Goal: Task Accomplishment & Management: Manage account settings

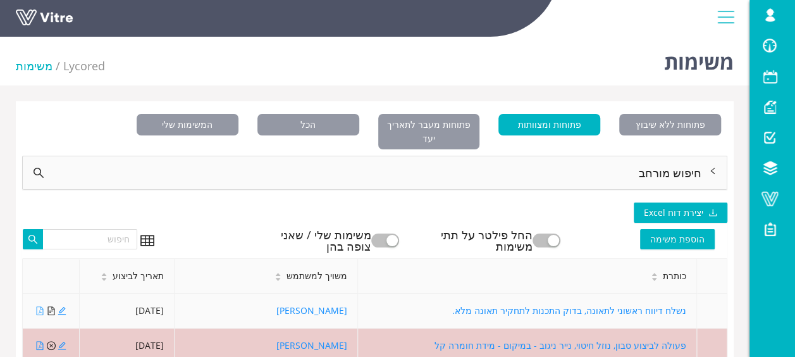
click at [41, 306] on icon "file-pdf" at bounding box center [39, 310] width 9 height 9
click at [59, 306] on icon "edit" at bounding box center [62, 310] width 9 height 9
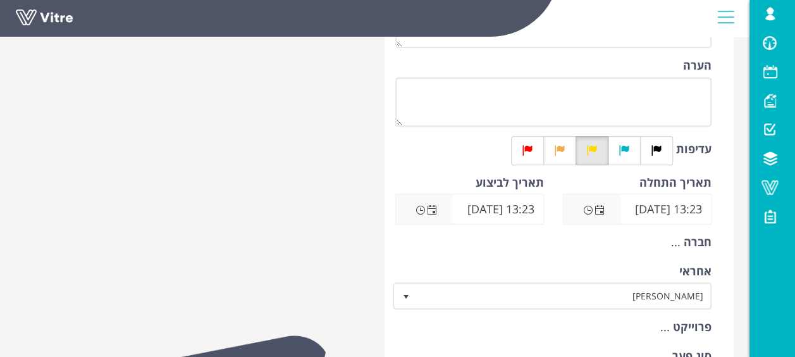
scroll to position [253, 0]
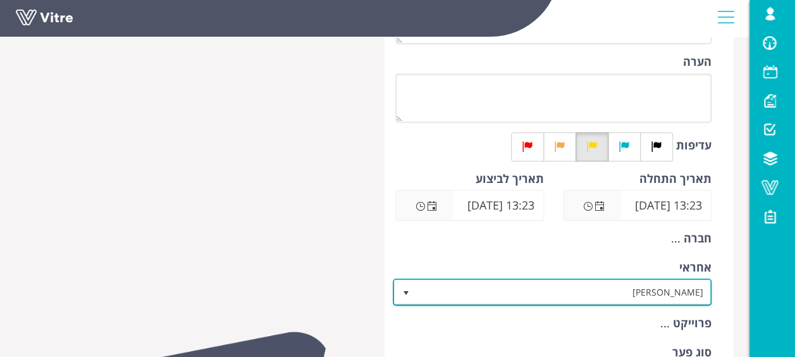
click at [564, 293] on span "[PERSON_NAME]" at bounding box center [564, 291] width 294 height 23
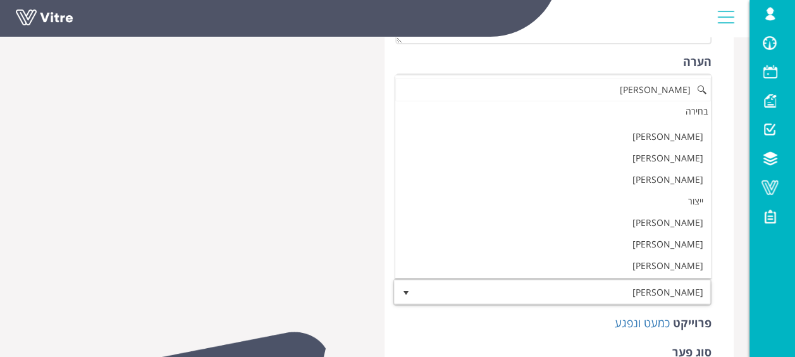
scroll to position [0, 0]
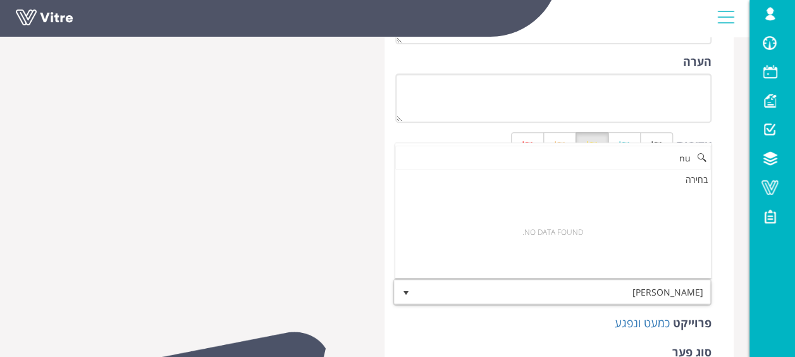
type input "n"
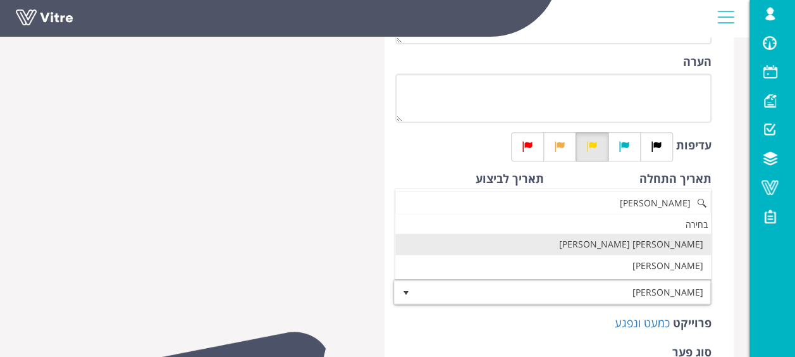
click at [655, 242] on li "[PERSON_NAME] [PERSON_NAME]" at bounding box center [553, 244] width 316 height 22
type input "מור"
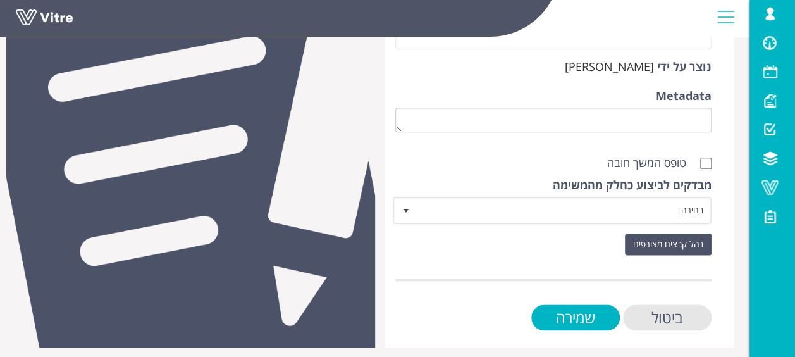
scroll to position [654, 0]
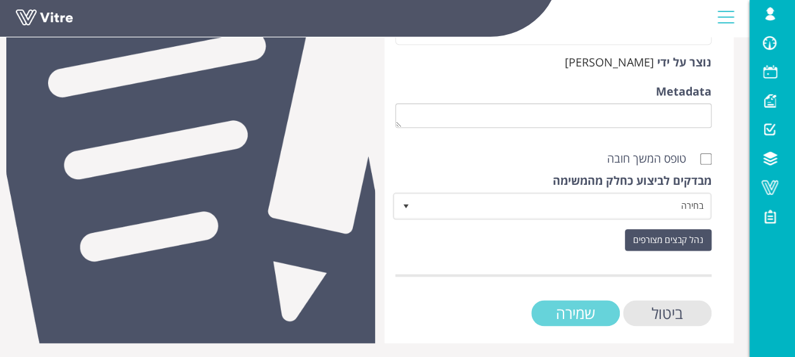
click at [603, 317] on input "שמירה" at bounding box center [575, 313] width 89 height 26
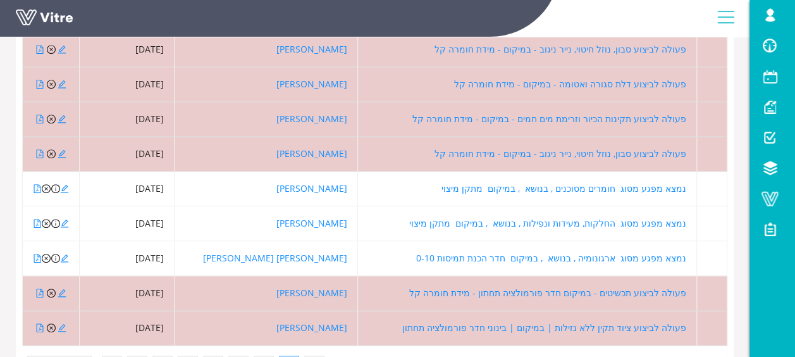
scroll to position [316, 0]
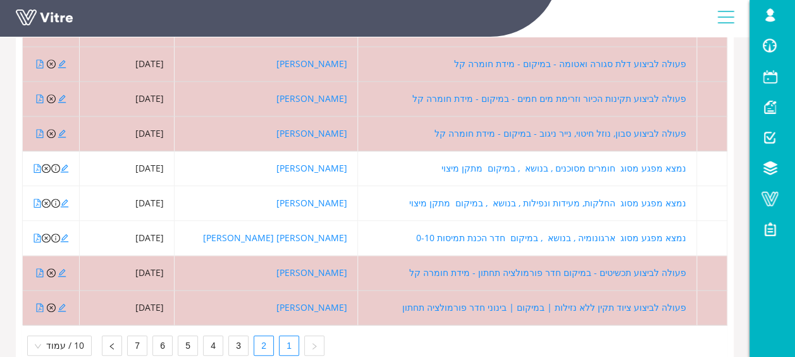
click at [259, 336] on link "2" at bounding box center [263, 345] width 19 height 19
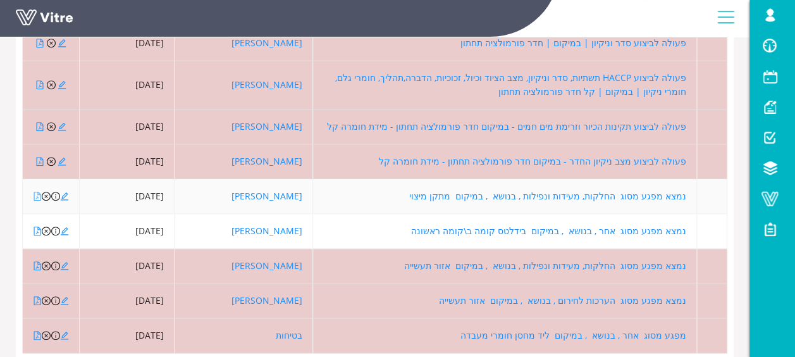
click at [37, 192] on icon "file-pdf" at bounding box center [37, 196] width 7 height 9
click at [64, 192] on icon "edit" at bounding box center [64, 196] width 9 height 9
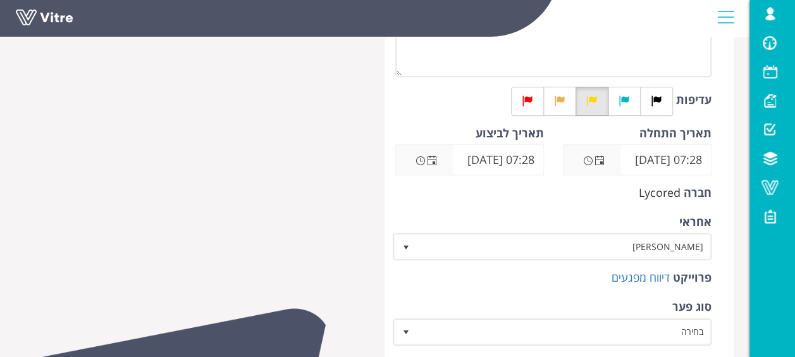
scroll to position [316, 0]
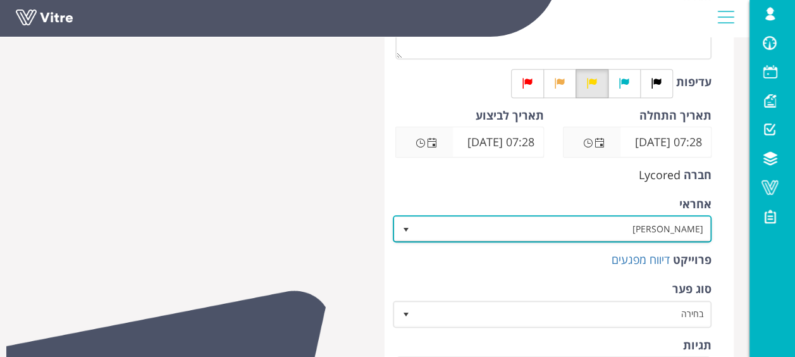
click at [606, 228] on span "[PERSON_NAME]" at bounding box center [564, 228] width 294 height 23
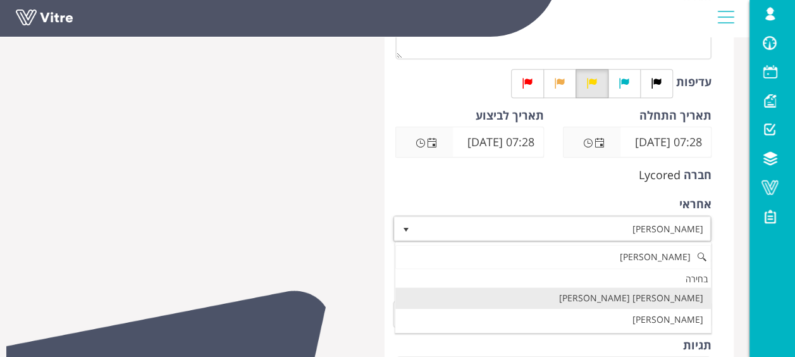
scroll to position [0, 0]
click at [697, 302] on li "[PERSON_NAME] [PERSON_NAME]" at bounding box center [553, 298] width 316 height 22
type input "מור"
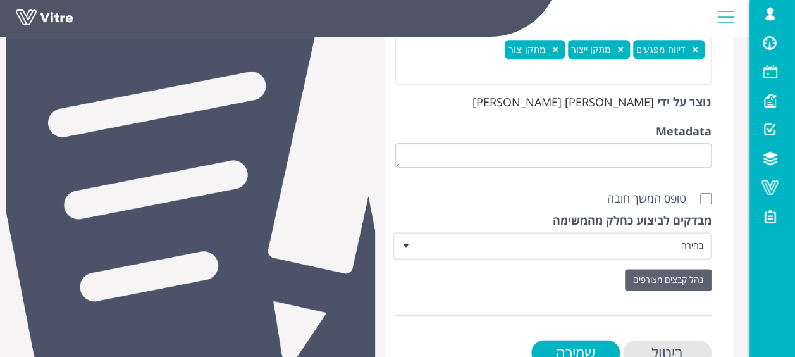
scroll to position [676, 0]
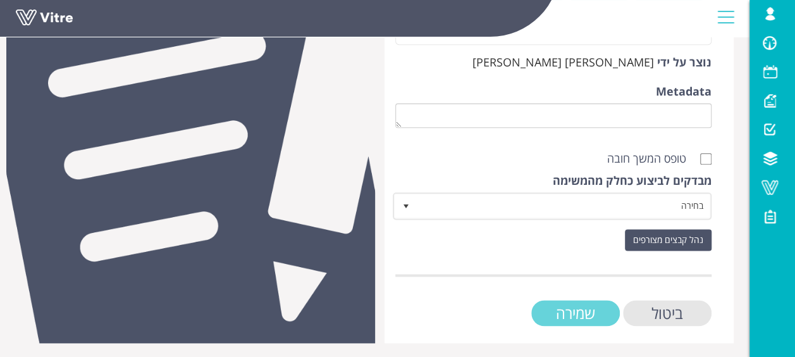
click at [576, 305] on input "שמירה" at bounding box center [575, 313] width 89 height 26
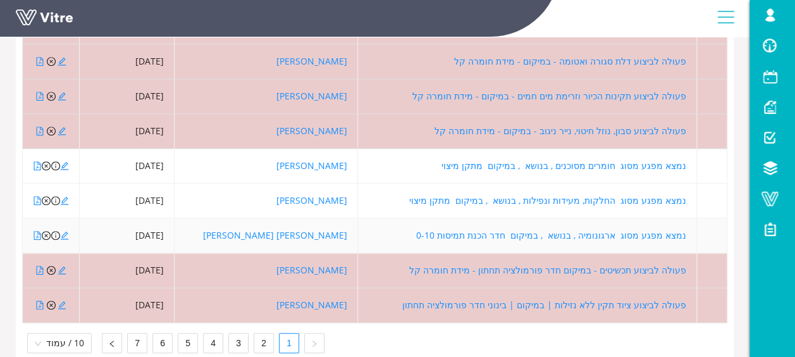
scroll to position [336, 0]
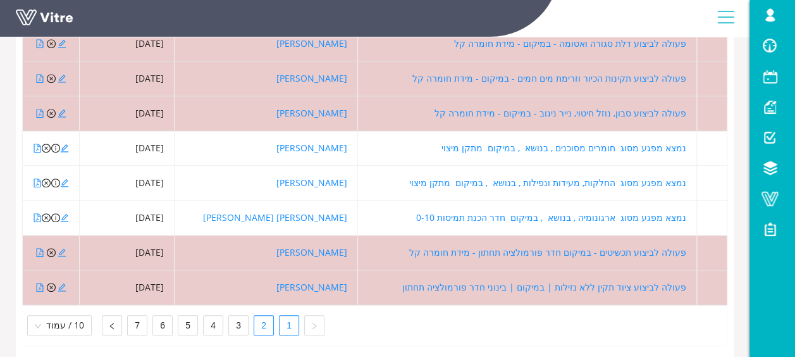
click at [260, 316] on link "2" at bounding box center [263, 325] width 19 height 19
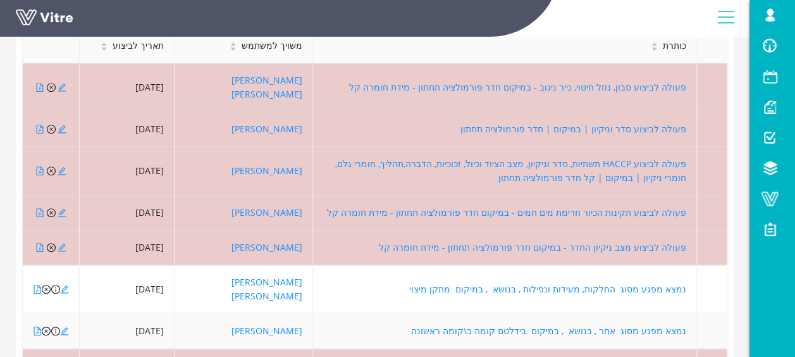
scroll to position [210, 0]
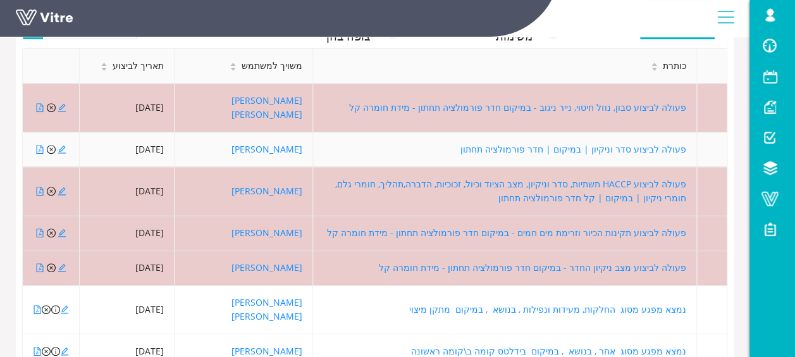
click at [34, 142] on div at bounding box center [51, 149] width 36 height 14
click at [38, 145] on icon "file-pdf" at bounding box center [39, 149] width 9 height 9
click at [49, 145] on icon "close-circle" at bounding box center [51, 149] width 9 height 9
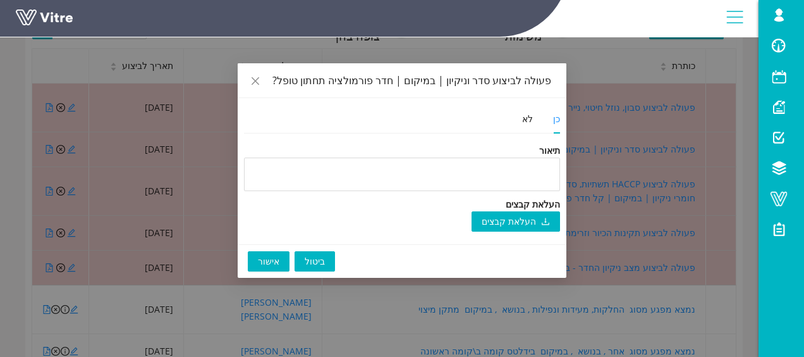
click at [267, 262] on span "אישור" at bounding box center [269, 261] width 22 height 14
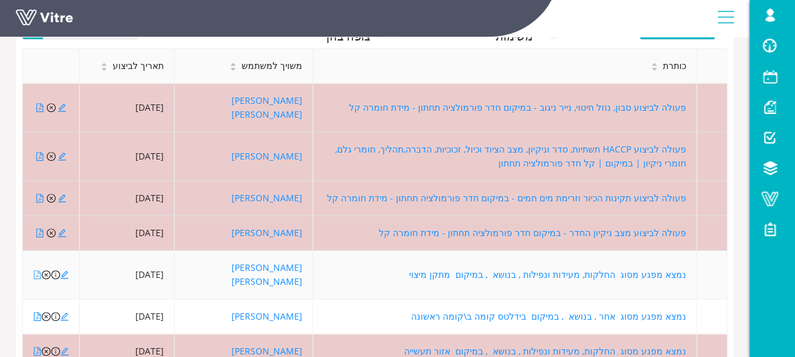
click at [37, 270] on icon "file-pdf" at bounding box center [37, 274] width 9 height 9
click at [35, 312] on icon "file-pdf" at bounding box center [37, 316] width 9 height 9
click at [46, 312] on icon "close-circle" at bounding box center [46, 316] width 9 height 9
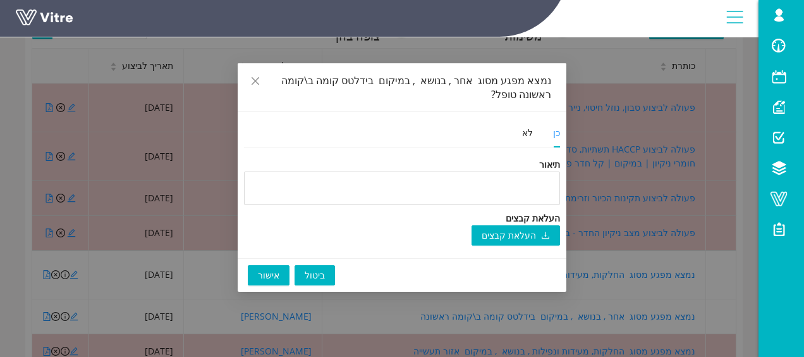
click at [276, 269] on span "אישור" at bounding box center [269, 275] width 22 height 14
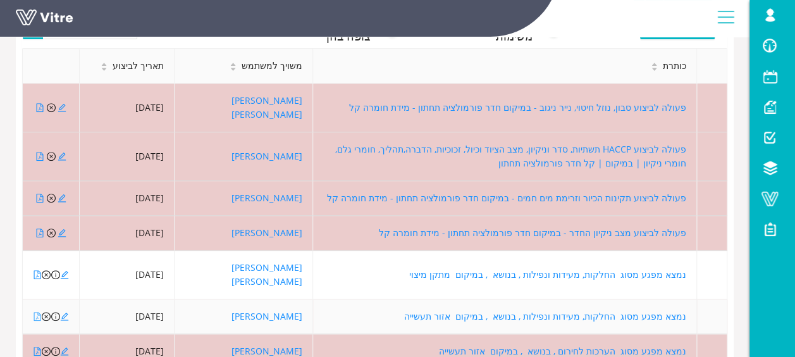
click at [37, 312] on icon "file-pdf" at bounding box center [37, 316] width 7 height 9
click at [47, 312] on icon "close-circle" at bounding box center [46, 316] width 9 height 9
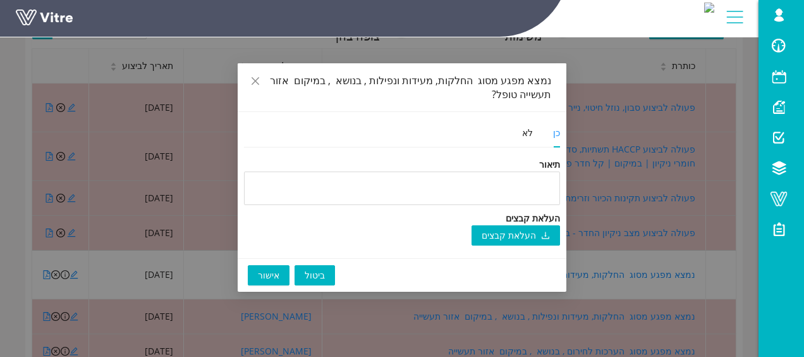
click at [252, 278] on button "אישור" at bounding box center [269, 275] width 42 height 20
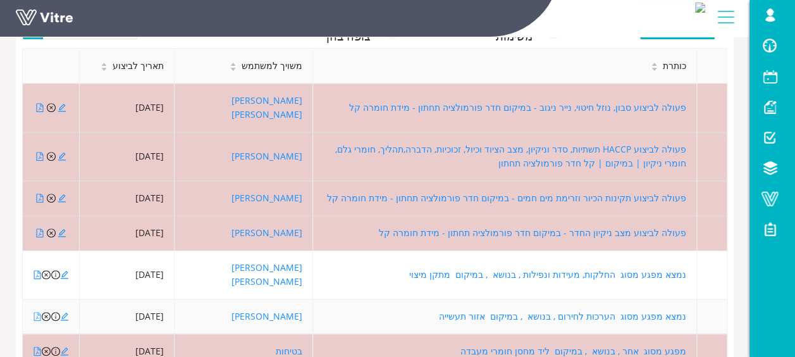
click at [37, 312] on icon "file-pdf" at bounding box center [37, 316] width 9 height 9
click at [66, 312] on icon "edit" at bounding box center [64, 316] width 9 height 9
click at [44, 312] on icon "close-circle" at bounding box center [46, 316] width 9 height 9
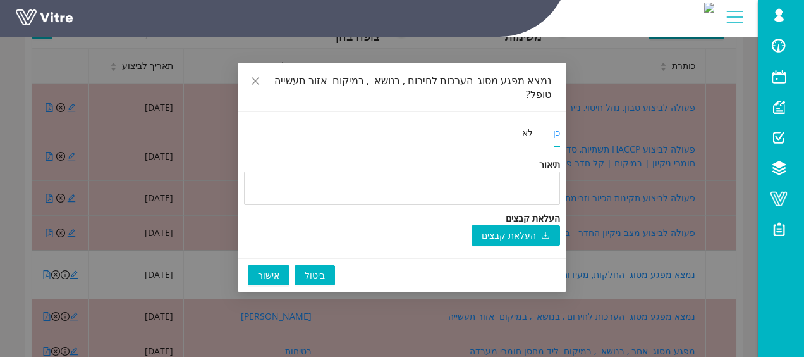
click at [269, 268] on span "אישור" at bounding box center [269, 275] width 22 height 14
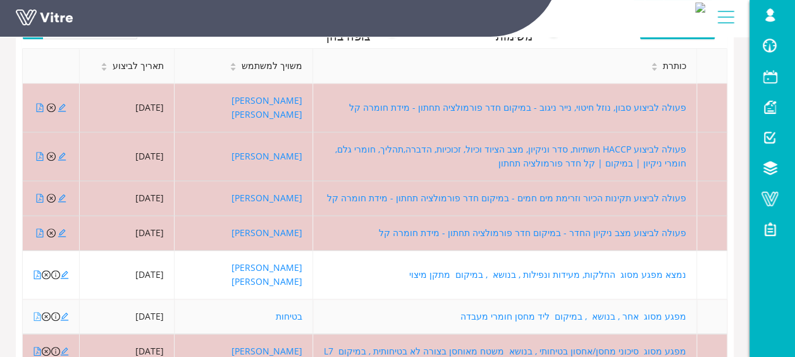
click at [35, 312] on icon "file-pdf" at bounding box center [37, 316] width 9 height 9
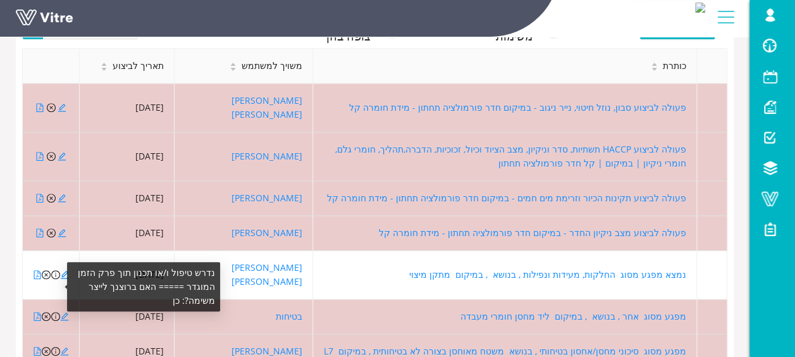
click at [62, 286] on div "נדרש טיפול ו/או תכנון תוך פרק הזמן המוגדר ===== האם ברוצנך לייצר משימה?: כן" at bounding box center [141, 286] width 158 height 49
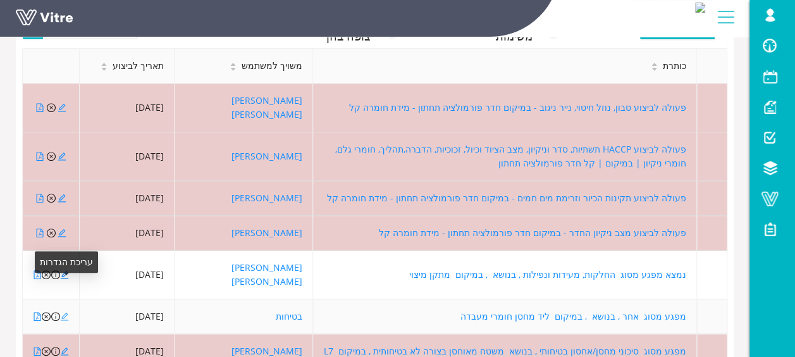
click at [63, 312] on icon "edit" at bounding box center [65, 316] width 8 height 8
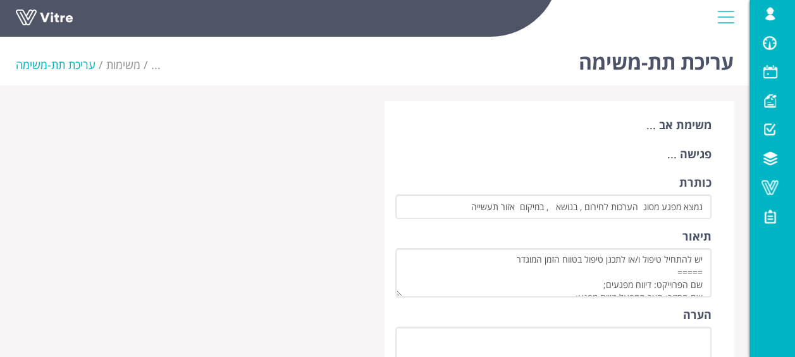
scroll to position [125, 0]
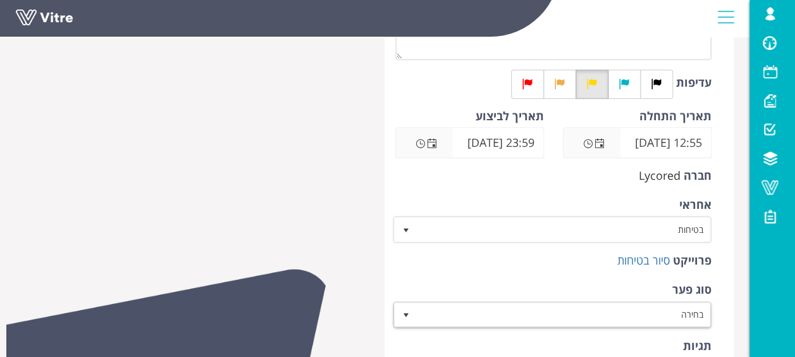
scroll to position [316, 0]
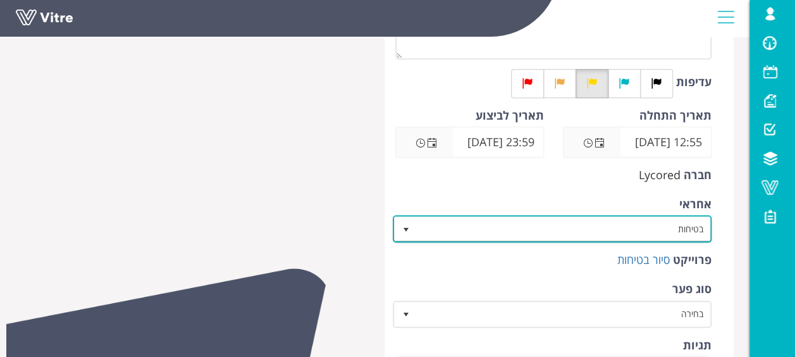
click at [644, 220] on span "בטיחות" at bounding box center [564, 228] width 294 height 23
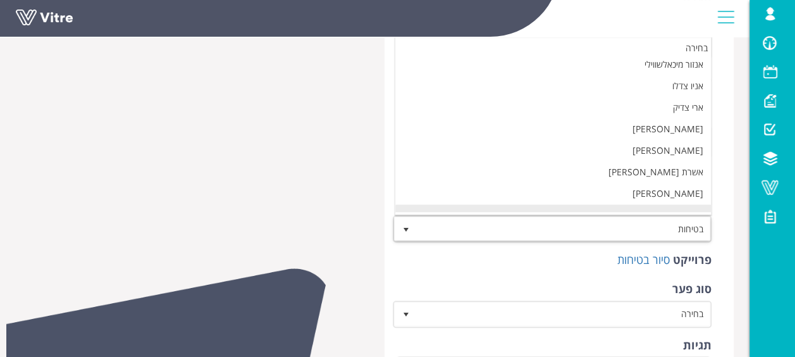
scroll to position [0, 0]
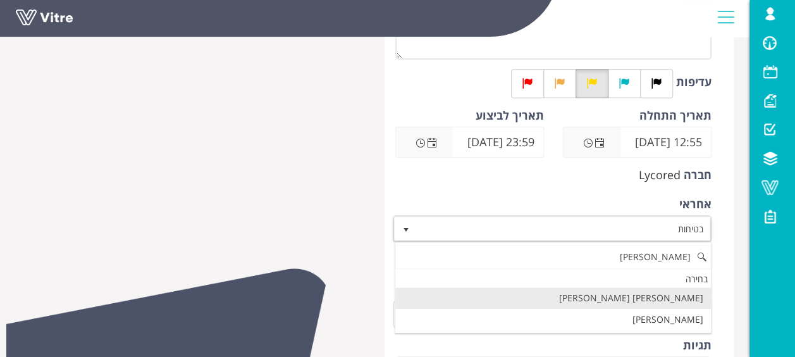
click at [600, 295] on li "[PERSON_NAME] [PERSON_NAME]" at bounding box center [553, 298] width 316 height 22
type input "[PERSON_NAME]"
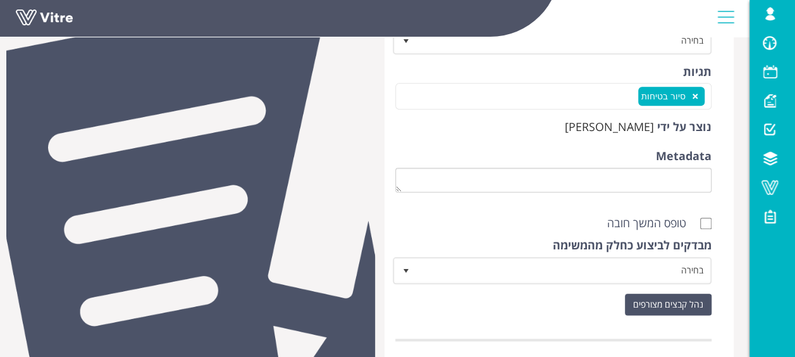
scroll to position [632, 0]
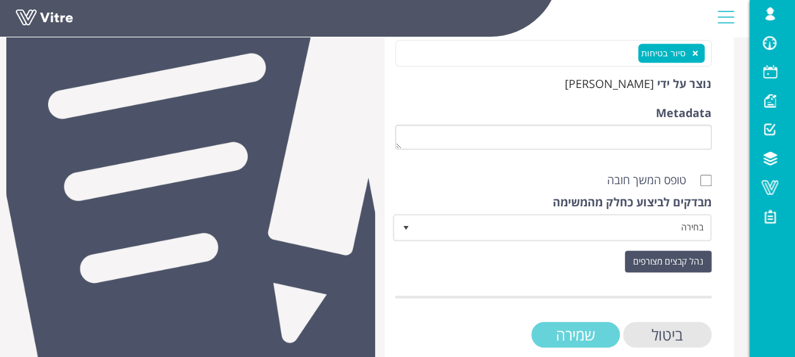
click at [610, 334] on input "שמירה" at bounding box center [575, 334] width 89 height 26
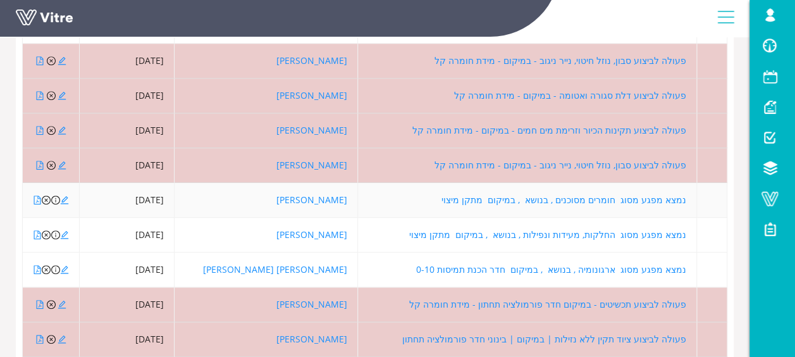
scroll to position [336, 0]
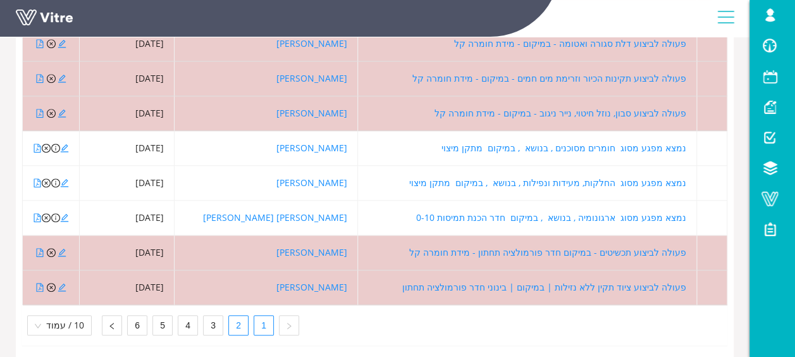
click at [237, 316] on link "2" at bounding box center [238, 325] width 19 height 19
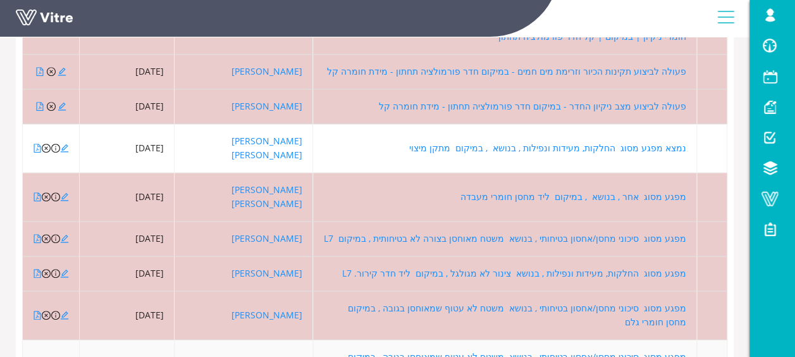
click at [35, 356] on icon "file-pdf" at bounding box center [37, 363] width 9 height 9
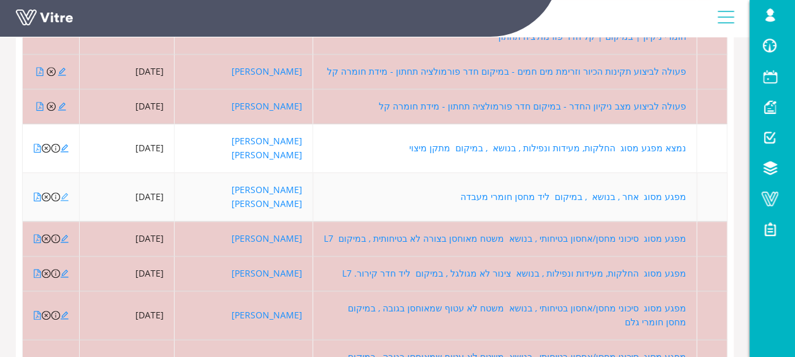
click at [63, 193] on icon "edit" at bounding box center [65, 197] width 8 height 8
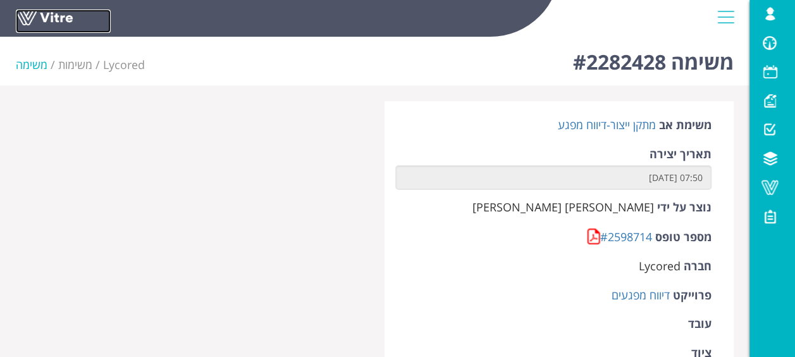
click at [54, 15] on link at bounding box center [63, 20] width 95 height 23
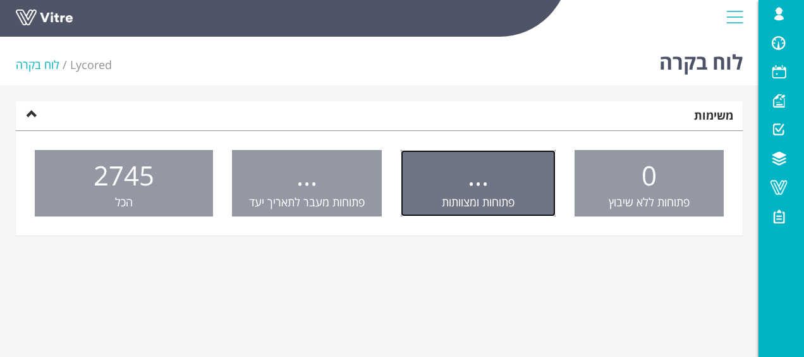
click at [453, 185] on link "... פתוחות ומצוותות" at bounding box center [478, 183] width 155 height 67
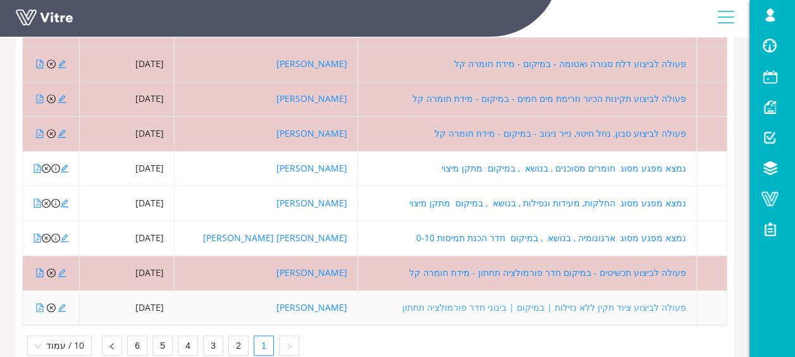
scroll to position [336, 0]
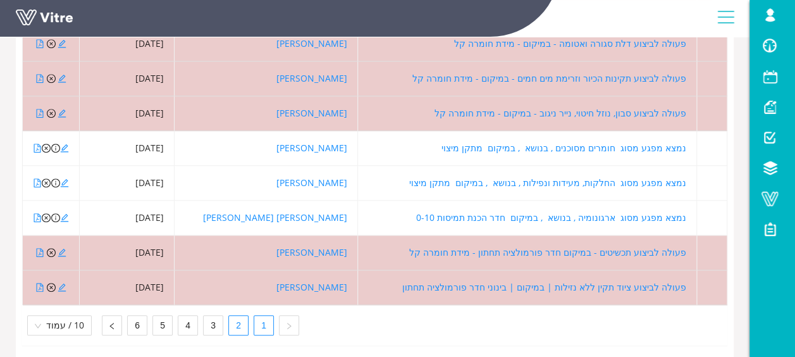
click at [240, 316] on link "2" at bounding box center [238, 325] width 19 height 19
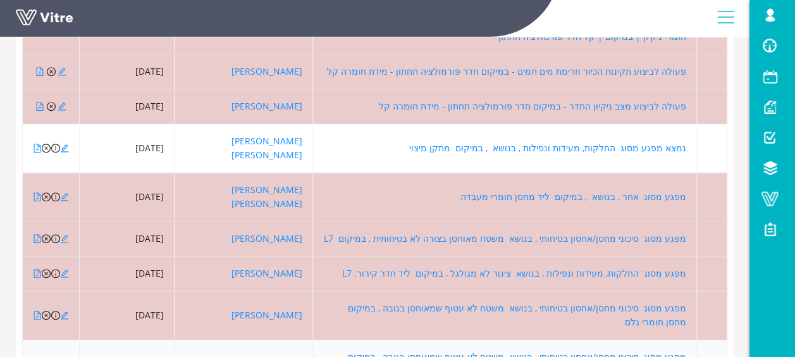
click at [38, 356] on icon "file-pdf" at bounding box center [37, 363] width 9 height 9
click at [64, 356] on icon "edit" at bounding box center [64, 363] width 9 height 9
click at [45, 356] on icon "close-circle" at bounding box center [46, 363] width 9 height 9
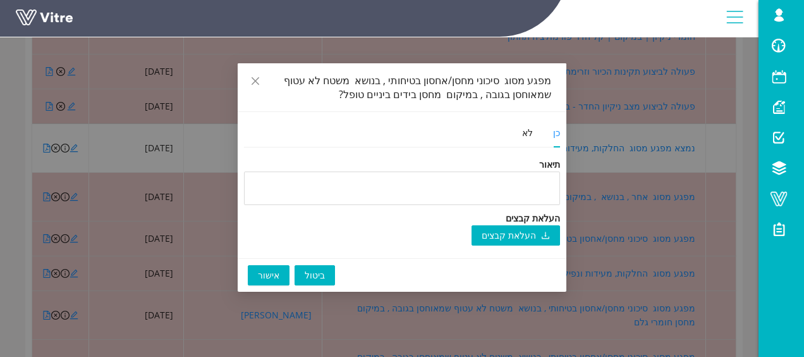
click at [252, 280] on button "אישור" at bounding box center [269, 275] width 42 height 20
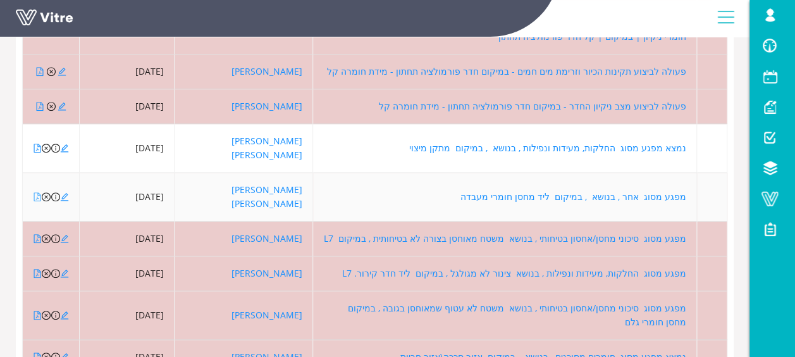
click at [36, 192] on icon "file-pdf" at bounding box center [37, 196] width 9 height 9
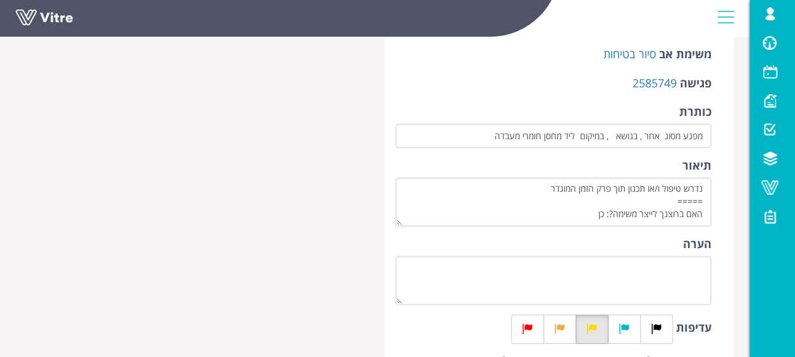
scroll to position [190, 0]
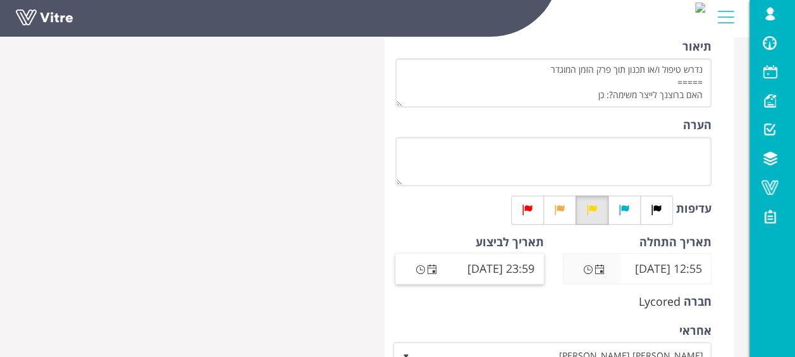
click at [433, 268] on span "Open the date view" at bounding box center [432, 269] width 10 height 10
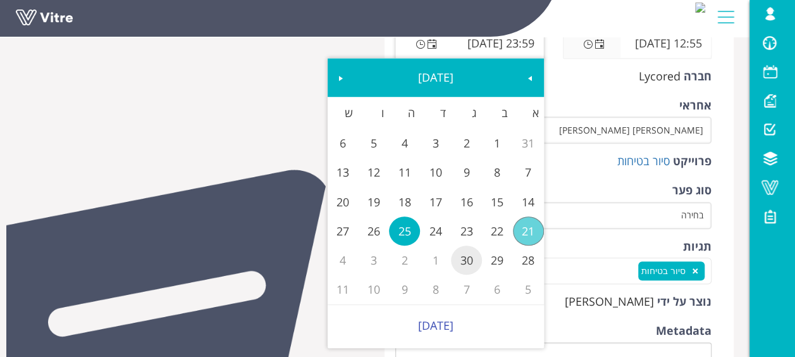
scroll to position [379, 0]
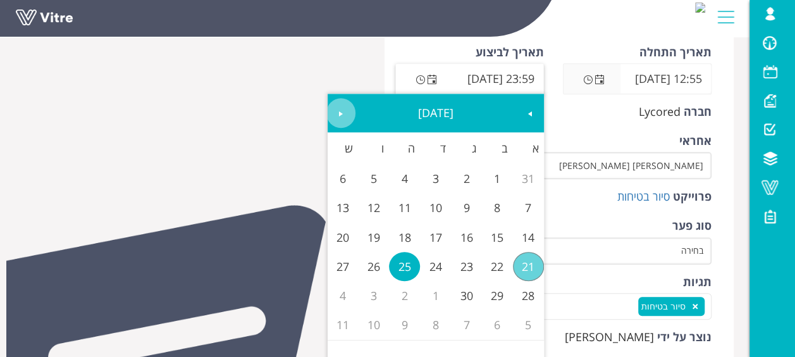
click at [341, 111] on span "Next" at bounding box center [341, 114] width 10 height 10
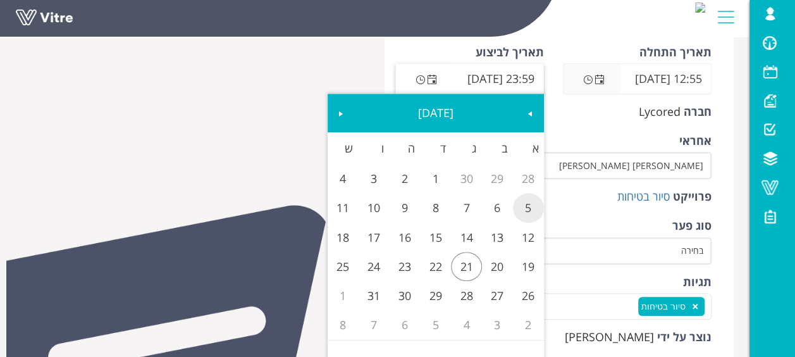
click at [526, 214] on link "5" at bounding box center [528, 207] width 31 height 29
type input "23:59 05/10/2025"
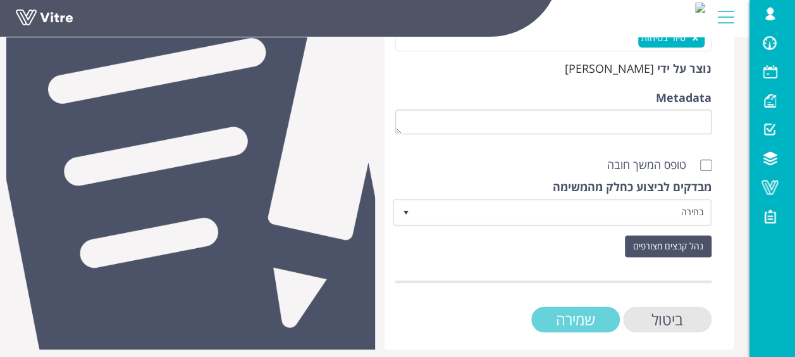
scroll to position [654, 0]
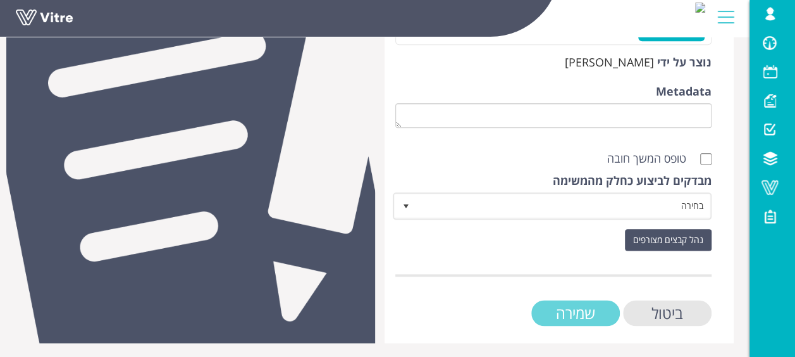
click at [574, 313] on input "שמירה" at bounding box center [575, 313] width 89 height 26
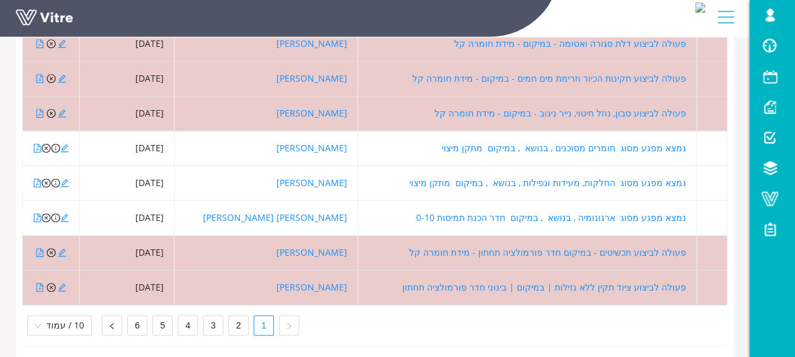
scroll to position [336, 0]
click at [230, 316] on link "2" at bounding box center [238, 325] width 19 height 19
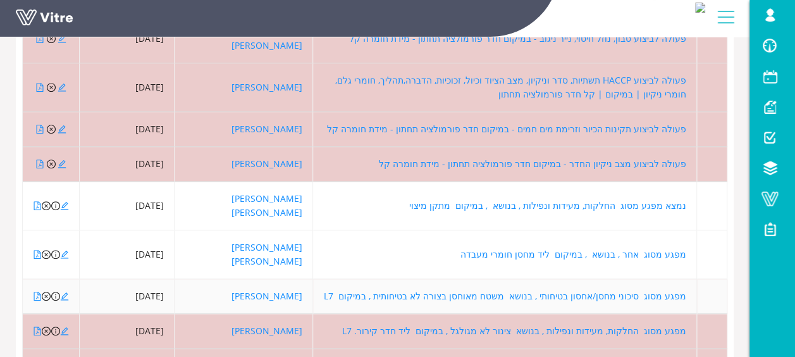
scroll to position [210, 0]
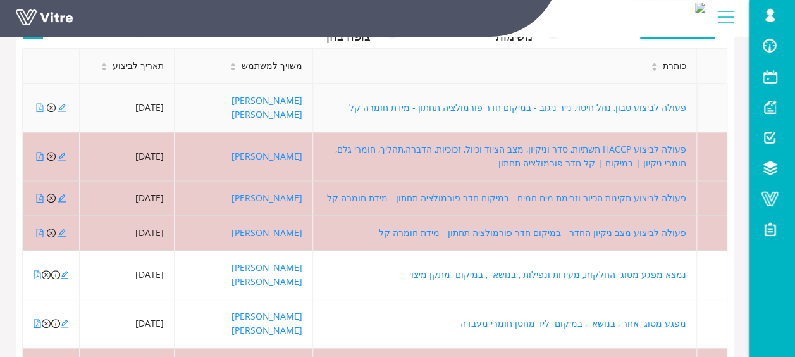
click at [36, 103] on icon "file-pdf" at bounding box center [39, 107] width 7 height 9
click at [49, 103] on icon "close-circle" at bounding box center [51, 107] width 9 height 9
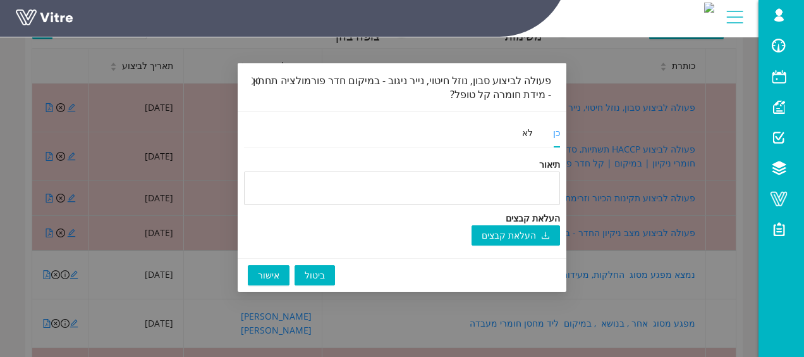
click at [270, 278] on span "אישור" at bounding box center [269, 275] width 22 height 14
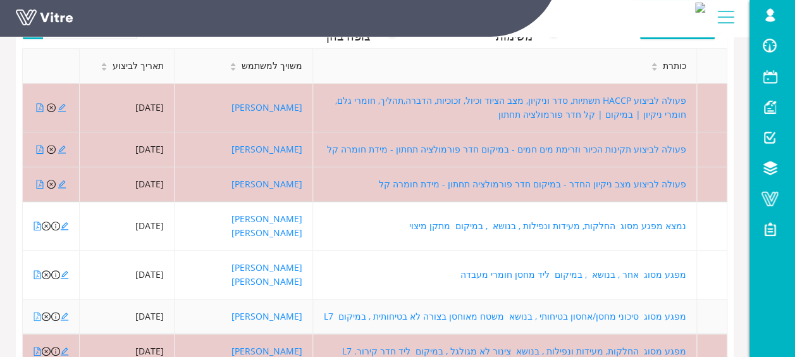
click at [37, 312] on icon "file-pdf" at bounding box center [37, 316] width 9 height 9
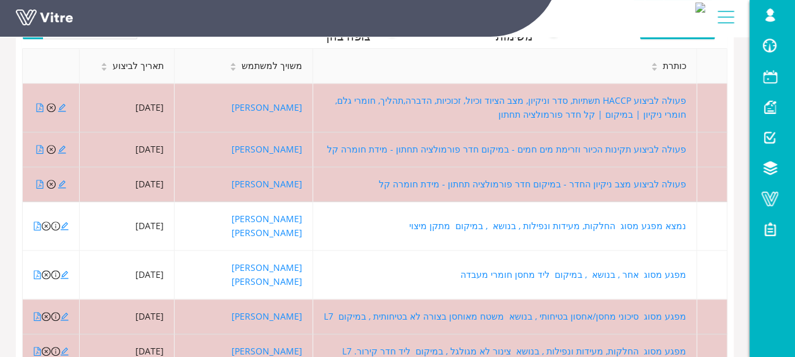
click at [47, 312] on icon "close-circle" at bounding box center [46, 316] width 9 height 9
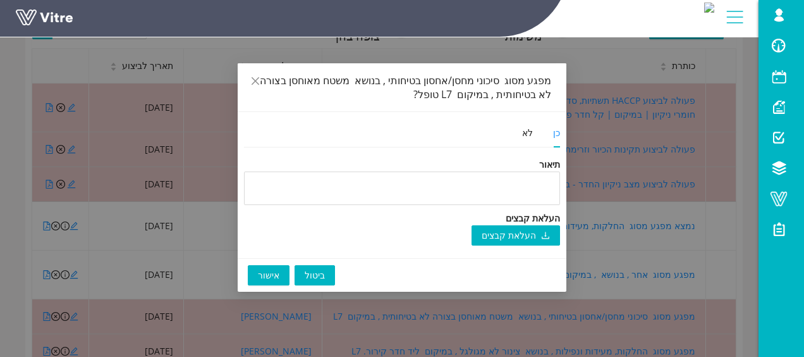
click at [262, 272] on span "אישור" at bounding box center [269, 275] width 22 height 14
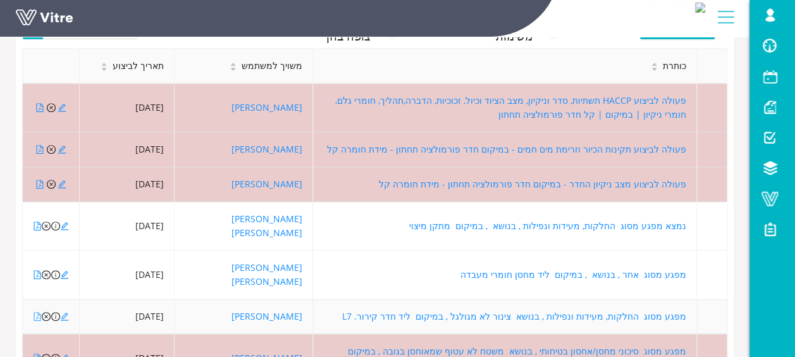
click at [37, 312] on icon "file-pdf" at bounding box center [37, 316] width 9 height 9
click at [63, 312] on icon "edit" at bounding box center [64, 316] width 9 height 9
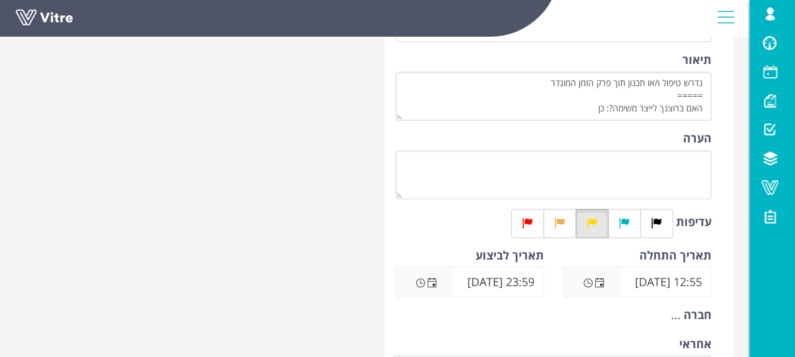
scroll to position [316, 0]
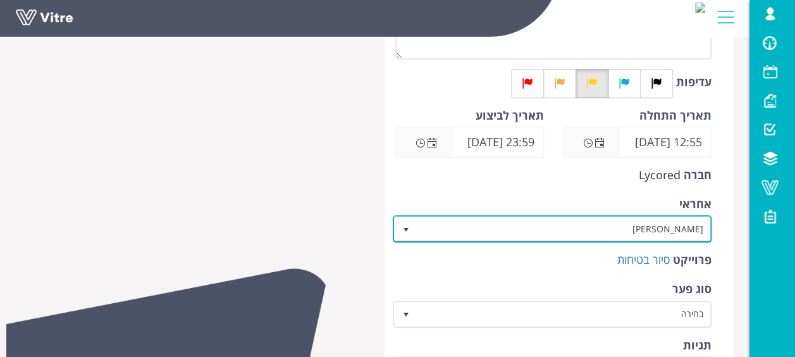
click at [638, 220] on span "[PERSON_NAME]" at bounding box center [564, 228] width 294 height 23
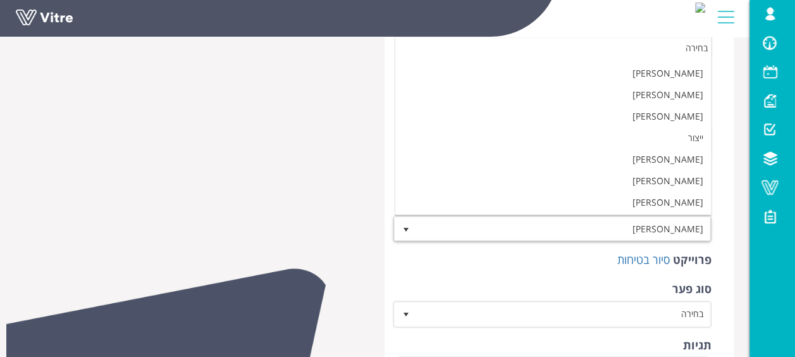
scroll to position [0, 0]
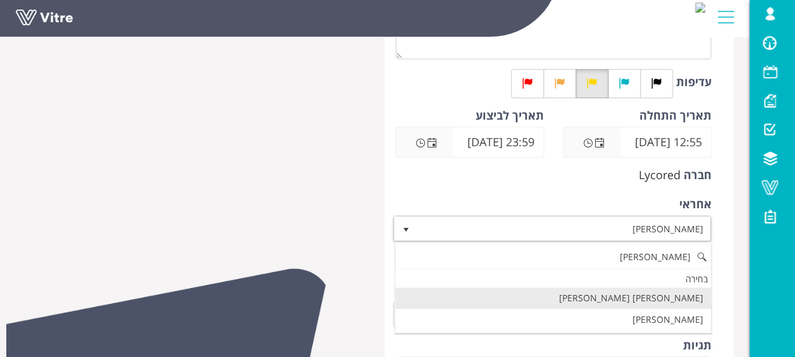
click at [681, 295] on li "[PERSON_NAME] [PERSON_NAME]" at bounding box center [553, 298] width 316 height 22
type input "[PERSON_NAME]"
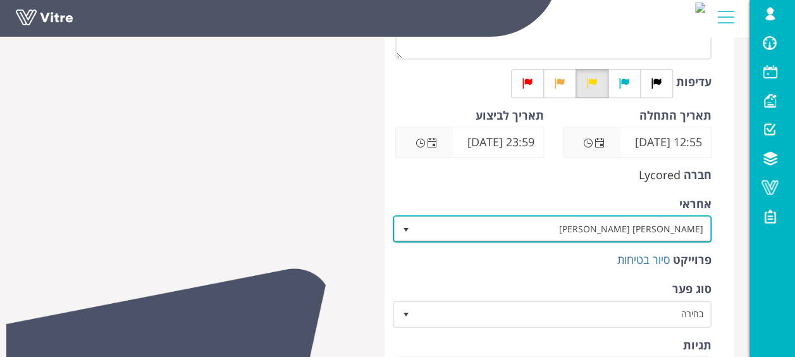
click at [667, 230] on span "[PERSON_NAME] [PERSON_NAME]" at bounding box center [564, 228] width 294 height 23
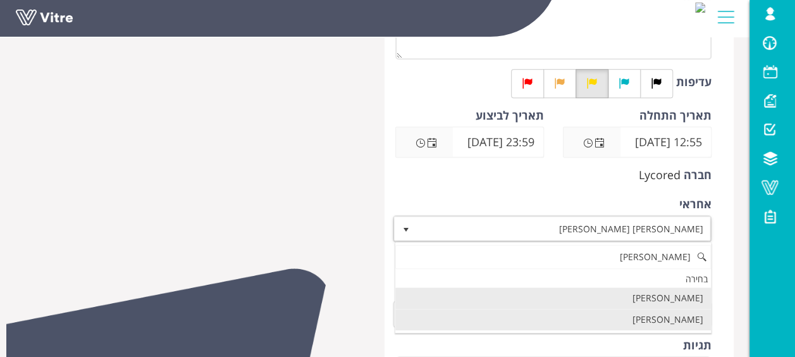
click at [662, 311] on li "[PERSON_NAME]" at bounding box center [553, 320] width 316 height 22
type input "[PERSON_NAME]"
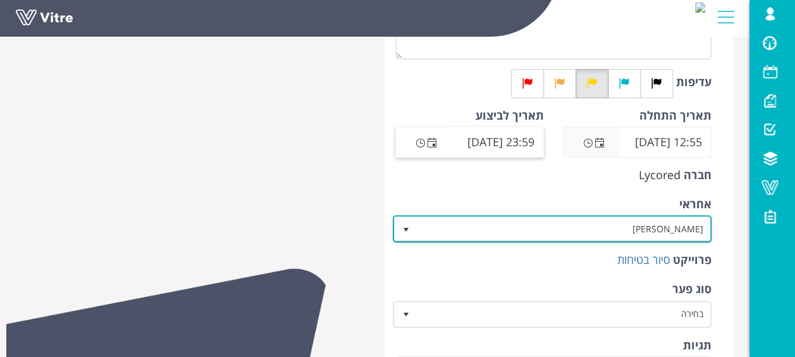
drag, startPoint x: 431, startPoint y: 142, endPoint x: 430, endPoint y: 154, distance: 12.7
click at [431, 142] on span "Open the date view" at bounding box center [432, 143] width 10 height 10
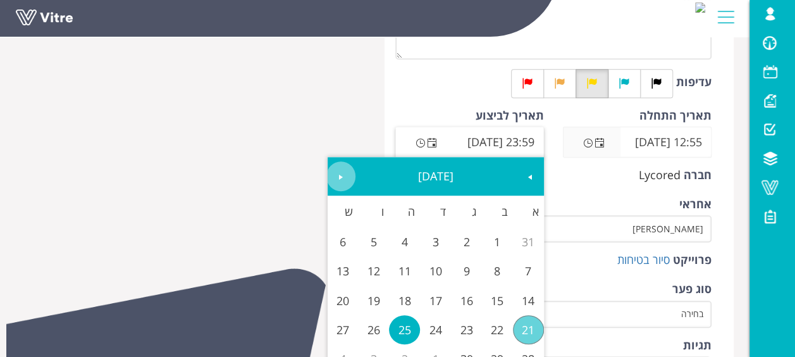
click at [345, 180] on span "Next" at bounding box center [341, 177] width 10 height 10
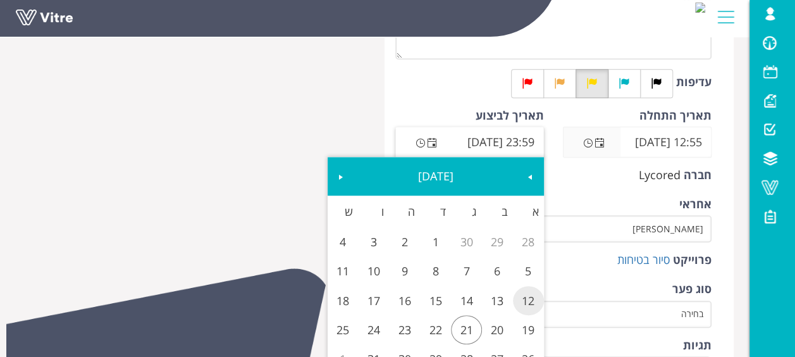
click at [536, 287] on link "12" at bounding box center [528, 300] width 31 height 29
type input "23:59 12/10/2025"
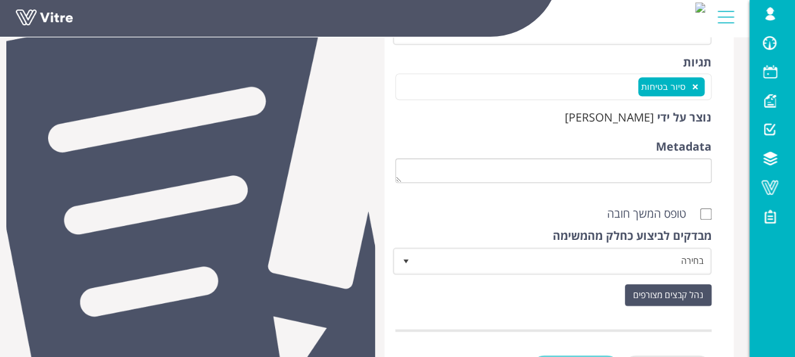
scroll to position [654, 0]
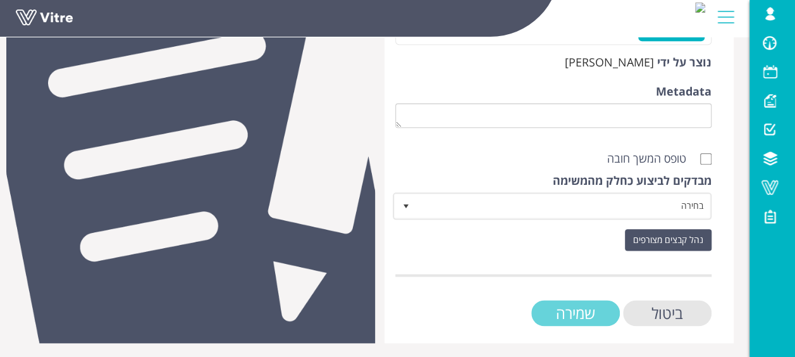
click at [570, 316] on input "שמירה" at bounding box center [575, 313] width 89 height 26
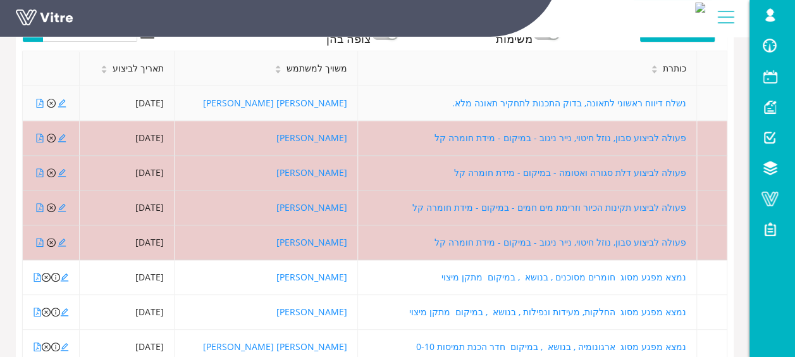
scroll to position [336, 0]
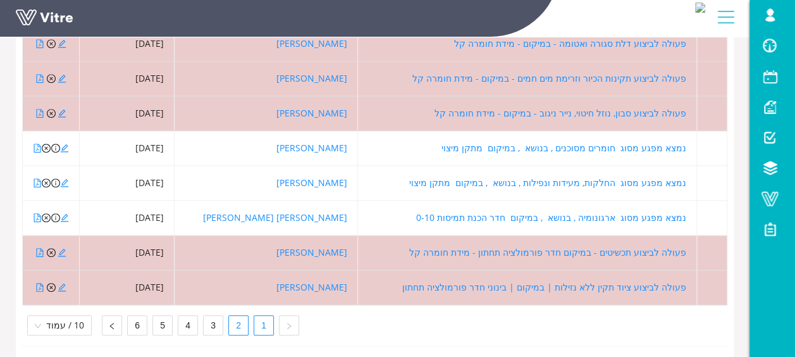
click at [231, 316] on link "2" at bounding box center [238, 325] width 19 height 19
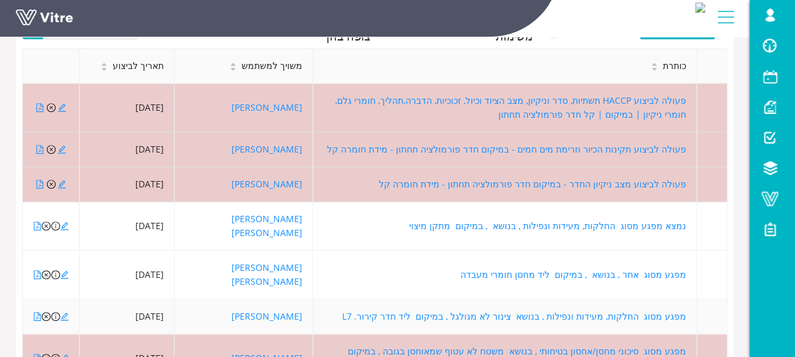
scroll to position [273, 0]
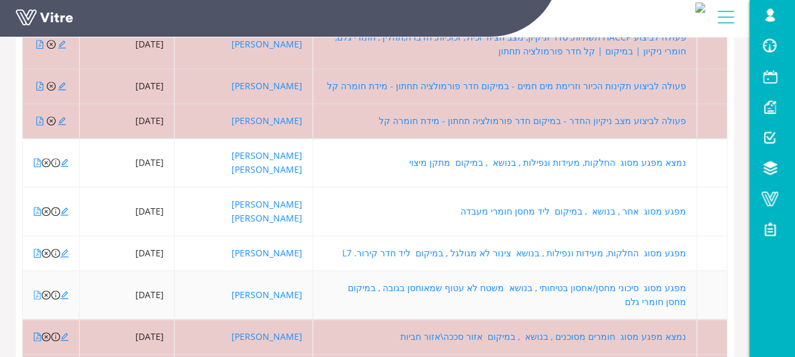
click at [37, 290] on icon "file-pdf" at bounding box center [37, 294] width 9 height 9
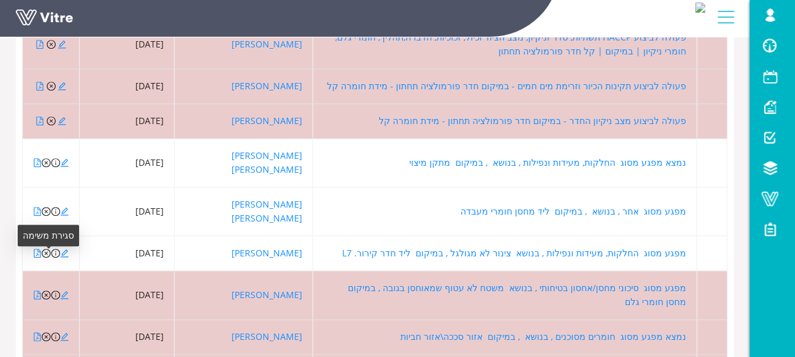
click at [48, 290] on icon "close-circle" at bounding box center [46, 294] width 9 height 9
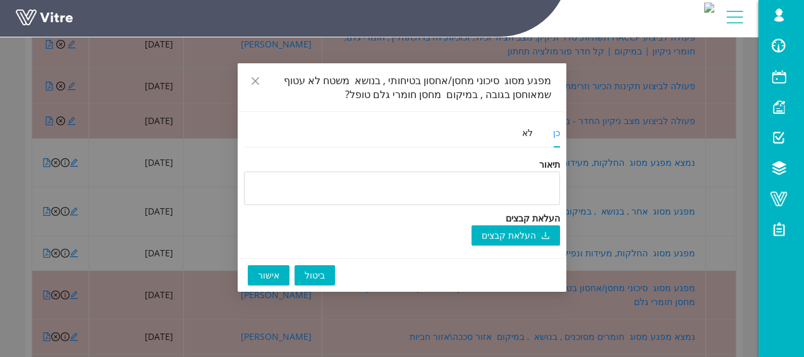
click at [267, 274] on span "אישור" at bounding box center [269, 275] width 22 height 14
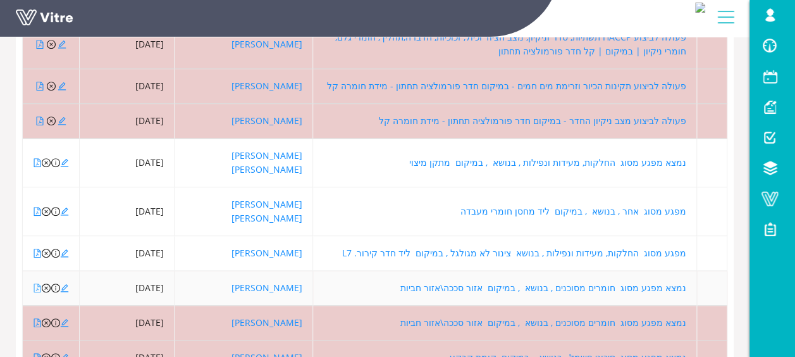
click at [38, 283] on icon "file-pdf" at bounding box center [37, 287] width 9 height 9
click at [67, 284] on icon "edit" at bounding box center [65, 288] width 8 height 8
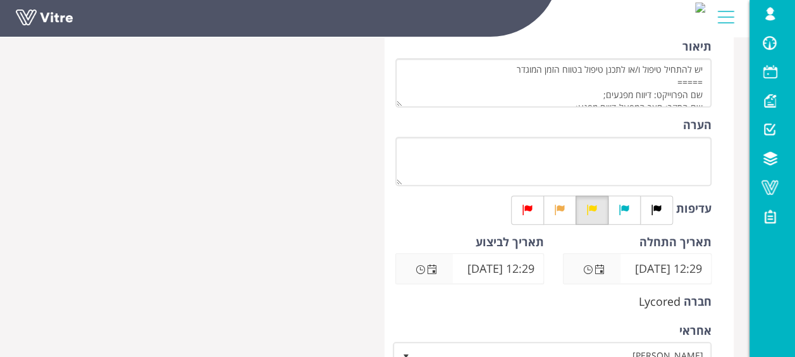
scroll to position [316, 0]
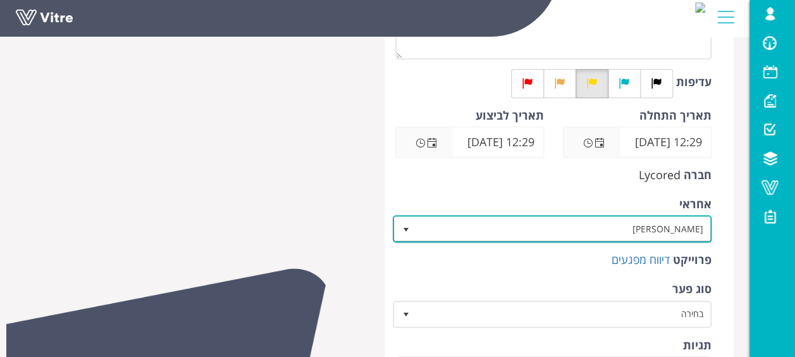
click at [625, 228] on span "[PERSON_NAME]" at bounding box center [564, 228] width 294 height 23
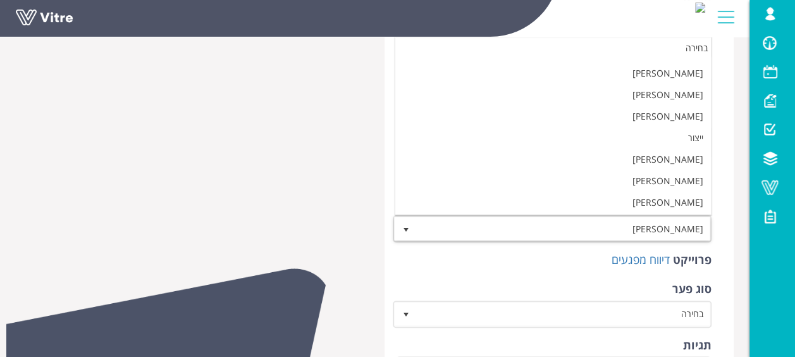
scroll to position [0, 0]
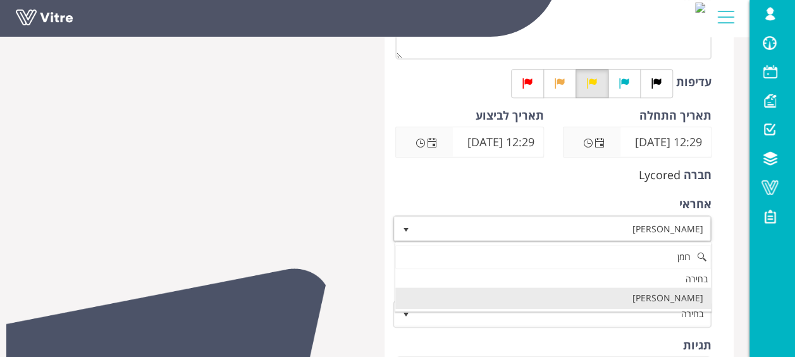
click at [613, 292] on li "[PERSON_NAME]" at bounding box center [553, 298] width 316 height 22
type input "רומן"
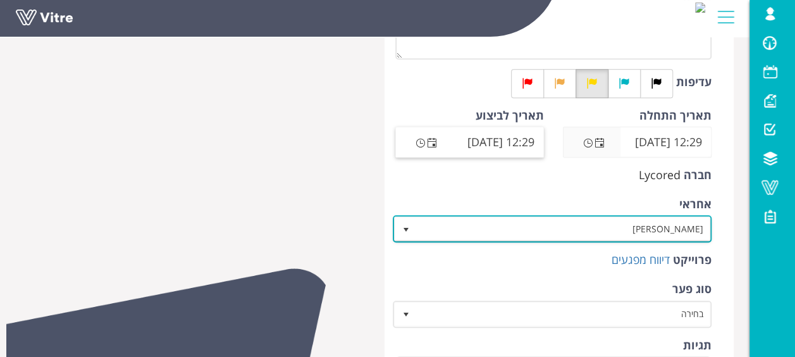
click at [431, 140] on span "Open the date view" at bounding box center [432, 143] width 10 height 10
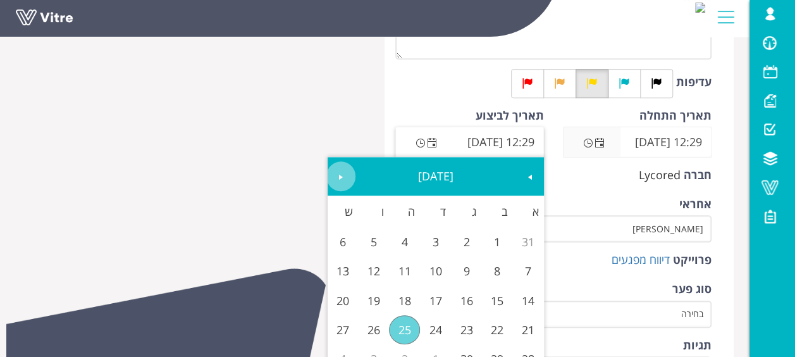
click at [332, 169] on link "Next" at bounding box center [340, 175] width 29 height 29
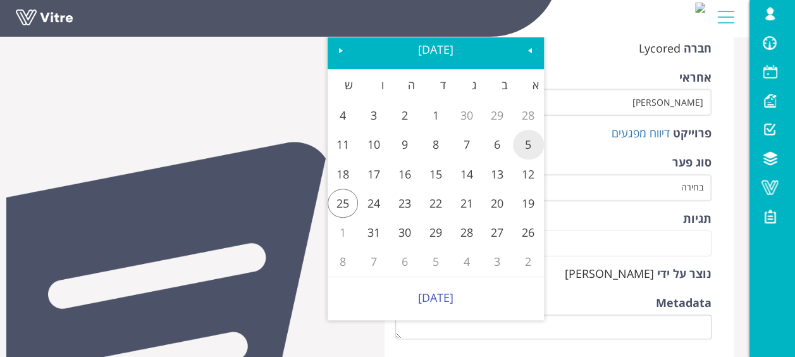
click at [527, 151] on link "5" at bounding box center [528, 144] width 31 height 29
type input "12:29 [DATE]"
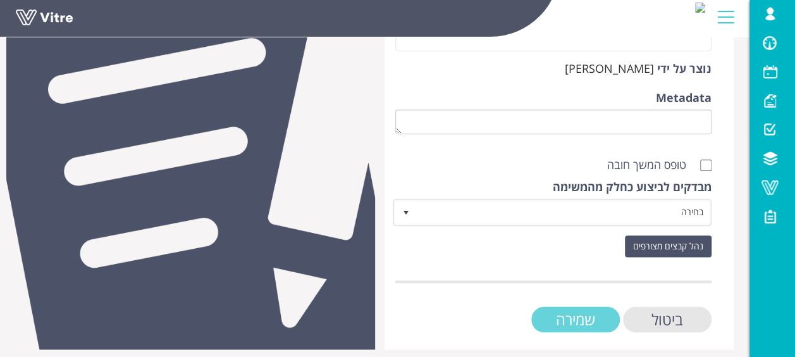
scroll to position [654, 0]
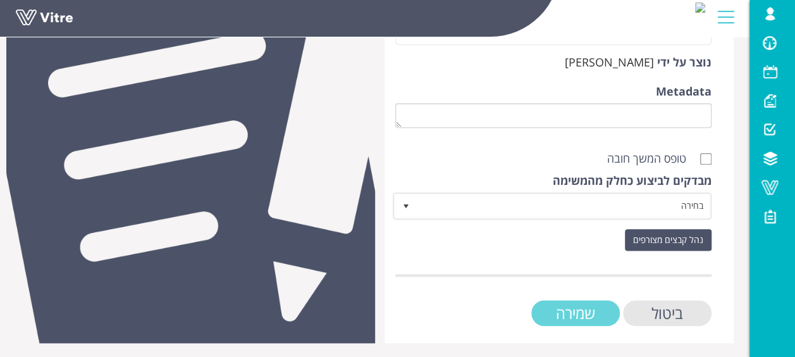
click at [576, 311] on input "שמירה" at bounding box center [575, 313] width 89 height 26
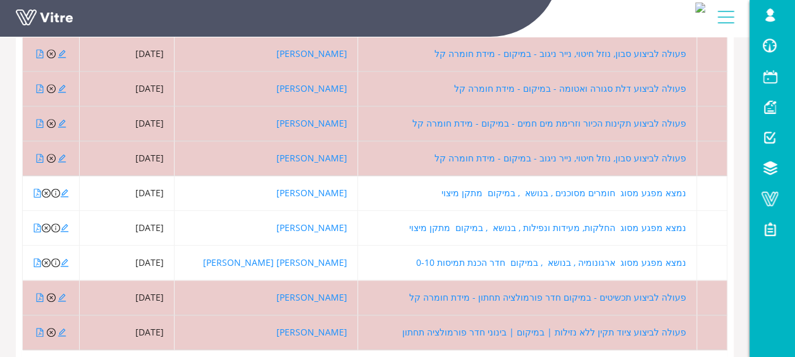
scroll to position [336, 0]
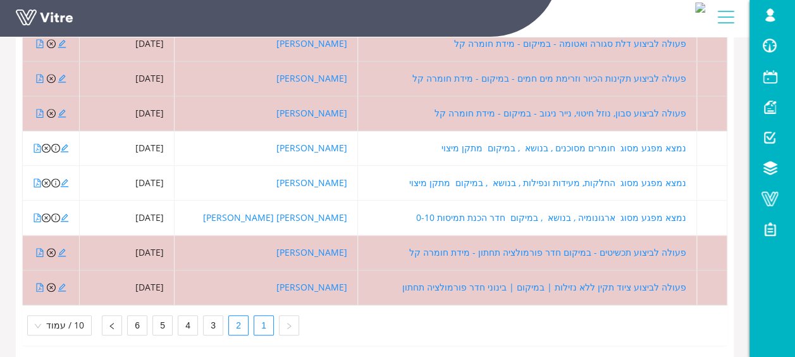
click at [229, 316] on link "2" at bounding box center [238, 325] width 19 height 19
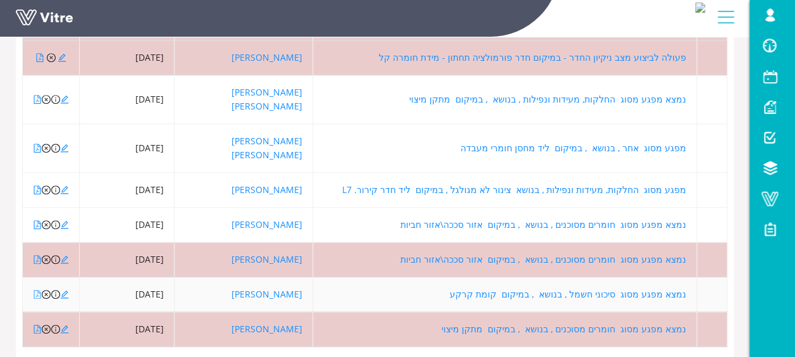
click at [35, 290] on icon "file-pdf" at bounding box center [37, 294] width 9 height 9
click at [47, 290] on icon "close-circle" at bounding box center [46, 294] width 9 height 9
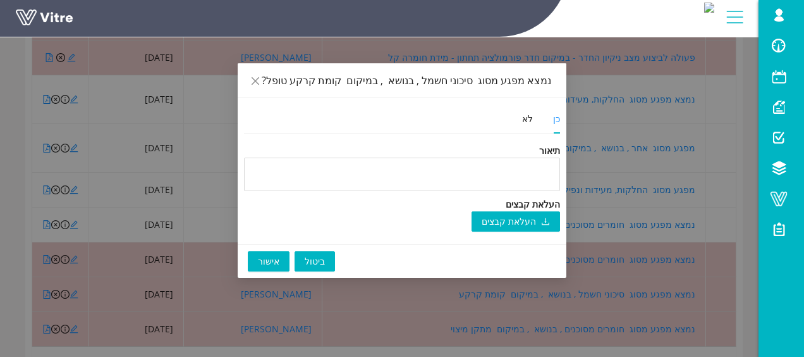
click at [259, 262] on span "אישור" at bounding box center [269, 261] width 22 height 14
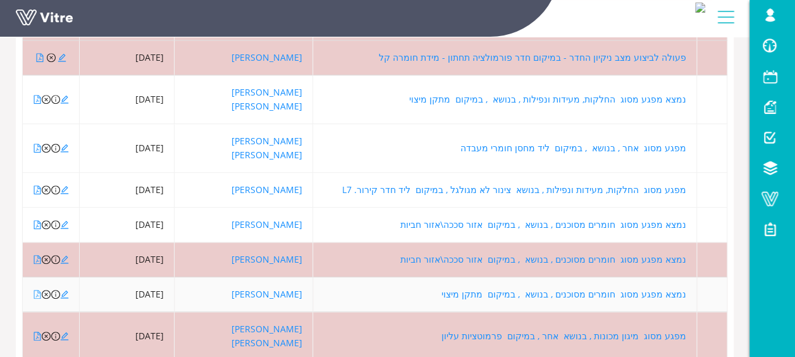
click at [34, 290] on icon "file-pdf" at bounding box center [37, 294] width 9 height 9
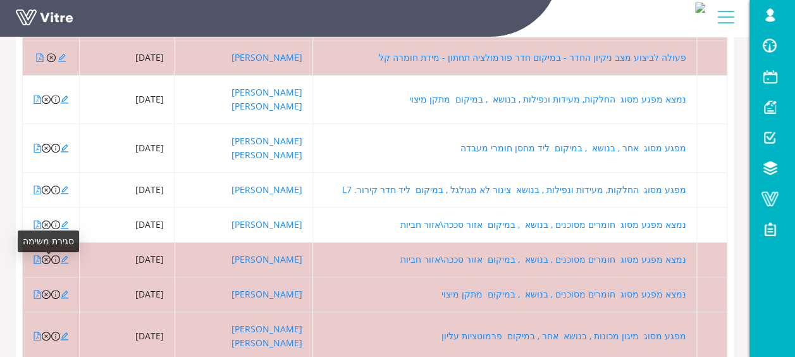
click at [46, 290] on icon "close-circle" at bounding box center [46, 294] width 9 height 9
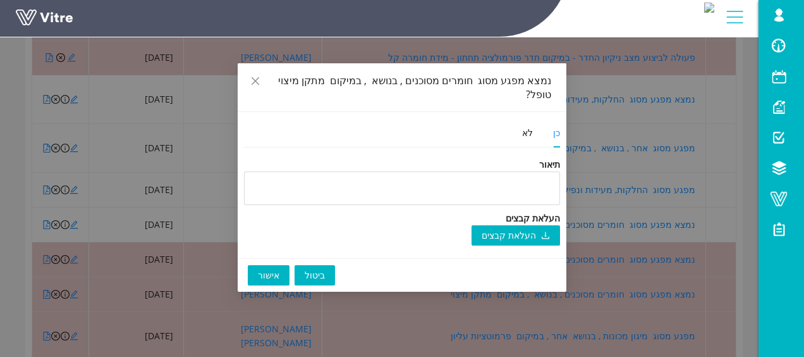
click at [244, 259] on div "ביטול אישור" at bounding box center [402, 275] width 329 height 34
click at [252, 265] on button "אישור" at bounding box center [269, 275] width 42 height 20
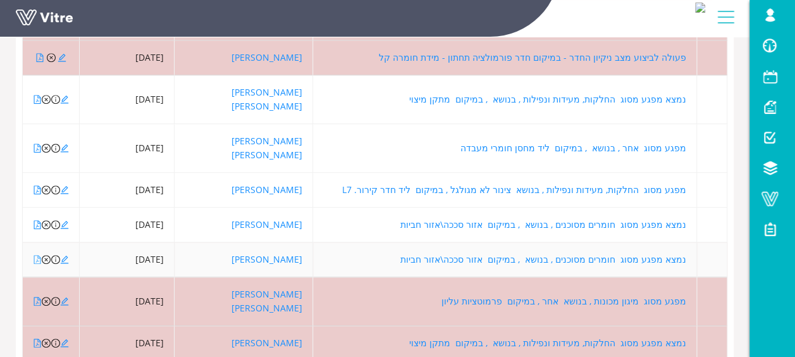
click at [39, 255] on icon "file-pdf" at bounding box center [37, 259] width 9 height 9
click at [62, 256] on icon "edit" at bounding box center [65, 260] width 8 height 8
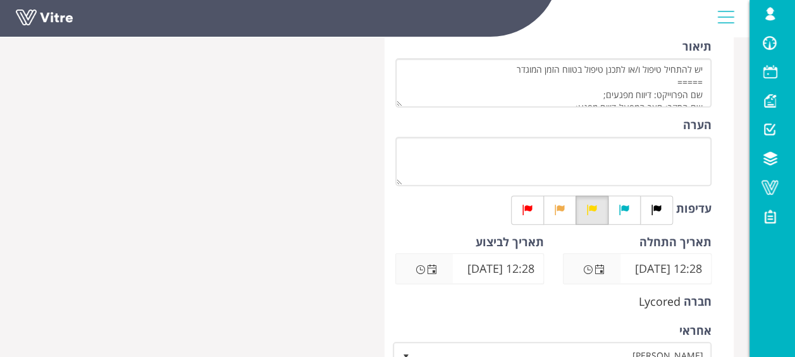
scroll to position [316, 0]
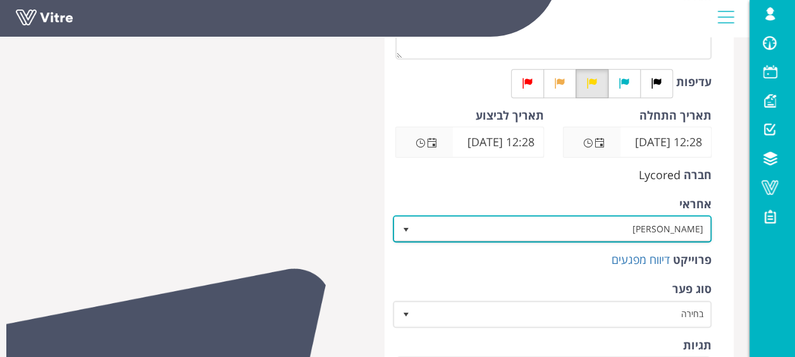
click at [616, 232] on span "[PERSON_NAME]" at bounding box center [564, 228] width 294 height 23
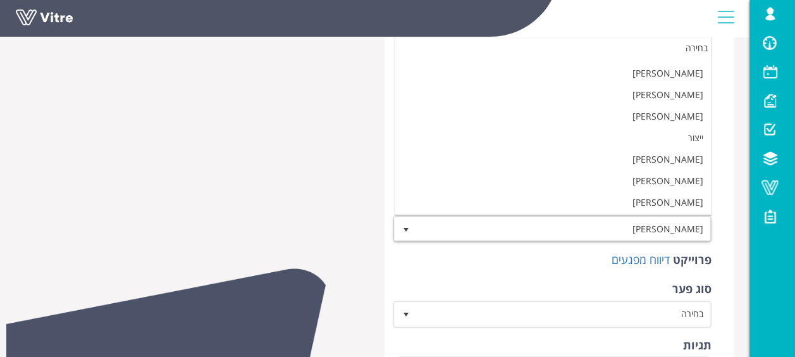
scroll to position [0, 0]
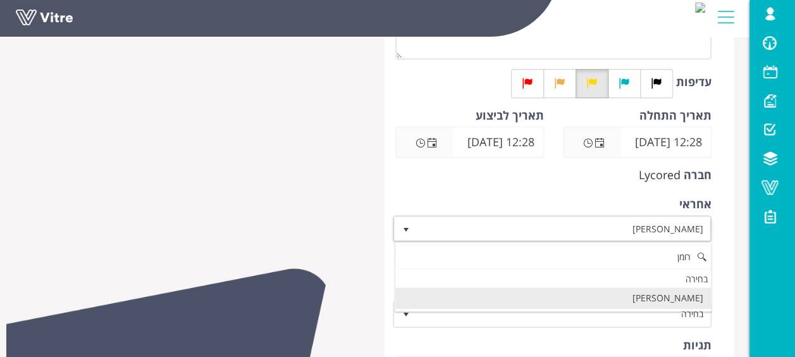
click at [668, 299] on li "[PERSON_NAME]" at bounding box center [553, 298] width 316 height 22
type input "רומן"
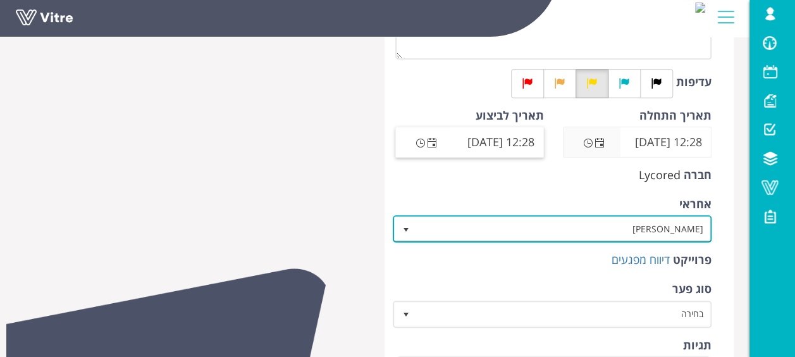
click at [431, 145] on span "Open the date view" at bounding box center [432, 143] width 10 height 10
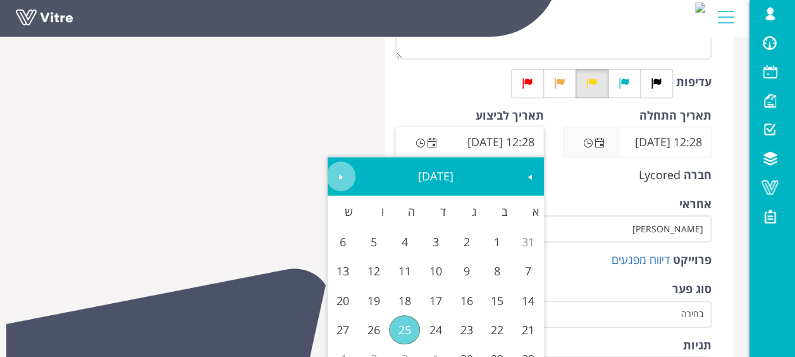
click at [342, 172] on span "Next" at bounding box center [341, 177] width 10 height 10
click at [529, 278] on link "5" at bounding box center [528, 270] width 31 height 29
type input "12:28 05/10/2025"
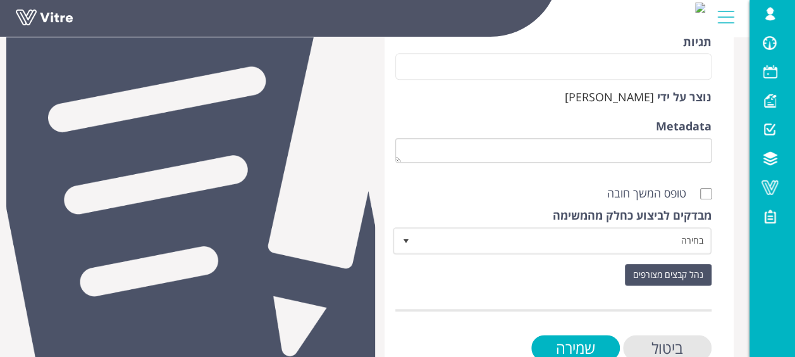
scroll to position [654, 0]
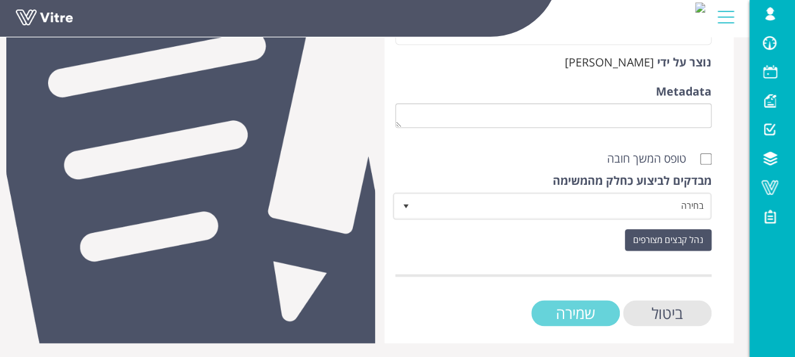
click at [583, 305] on input "שמירה" at bounding box center [575, 313] width 89 height 26
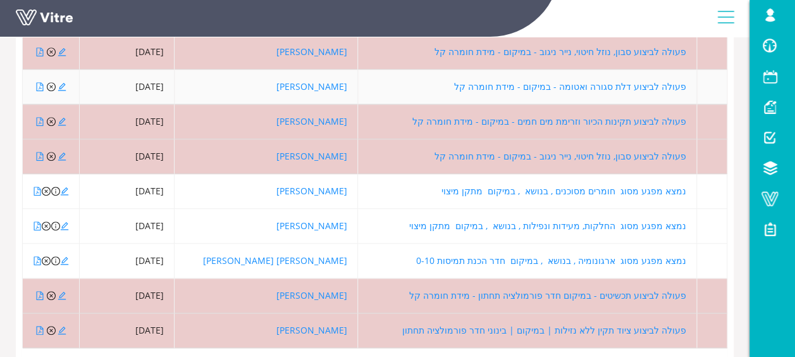
scroll to position [336, 0]
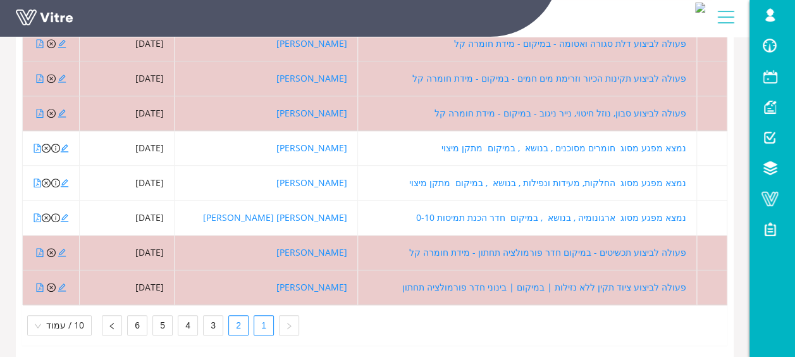
click at [237, 316] on link "2" at bounding box center [238, 325] width 19 height 19
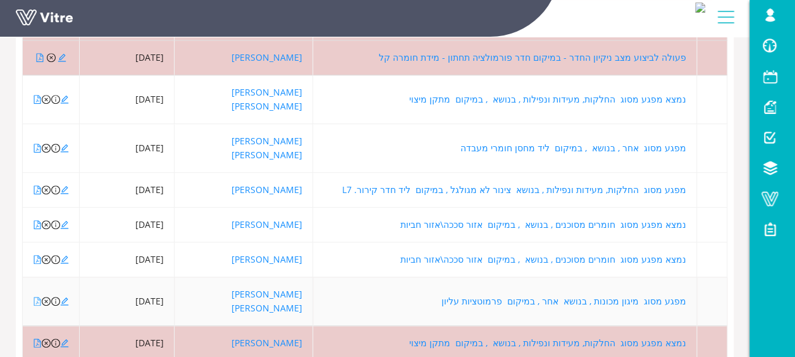
click at [39, 297] on icon "file-pdf" at bounding box center [37, 301] width 9 height 9
click at [66, 297] on icon "edit" at bounding box center [64, 301] width 9 height 9
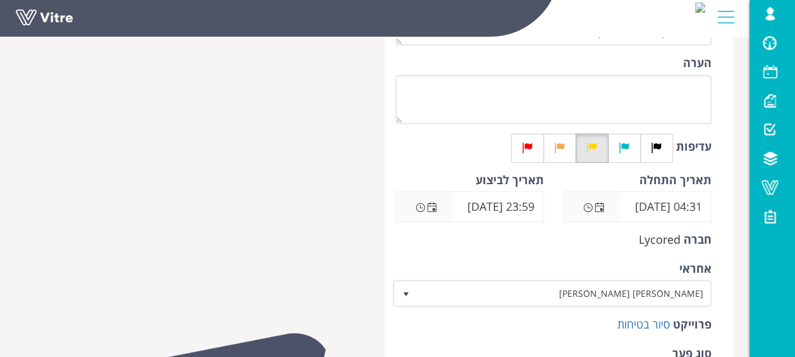
scroll to position [253, 0]
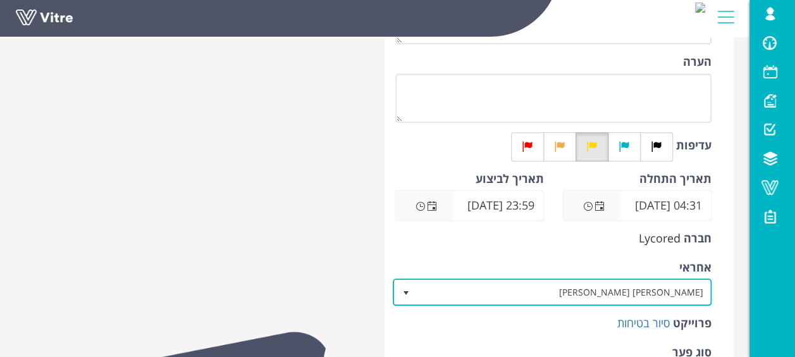
click at [647, 297] on span "[PERSON_NAME] [PERSON_NAME]" at bounding box center [564, 291] width 294 height 23
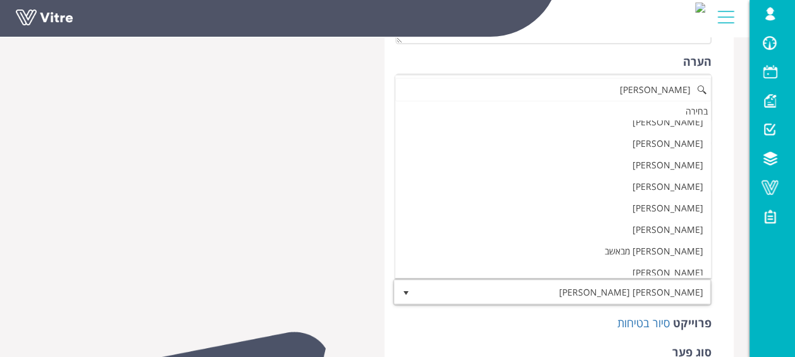
scroll to position [0, 0]
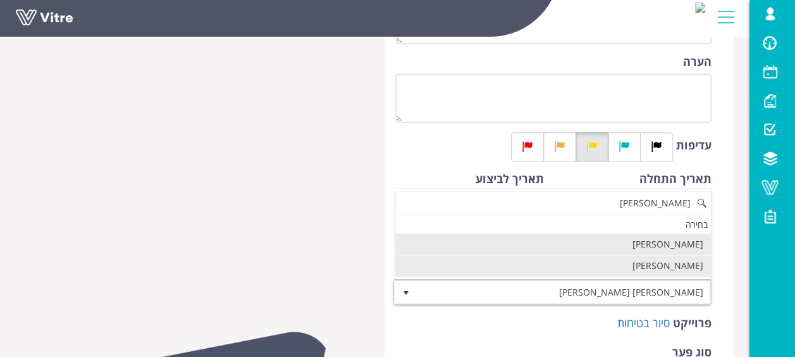
click at [658, 271] on li "[PERSON_NAME]" at bounding box center [553, 266] width 316 height 22
type input "שחר"
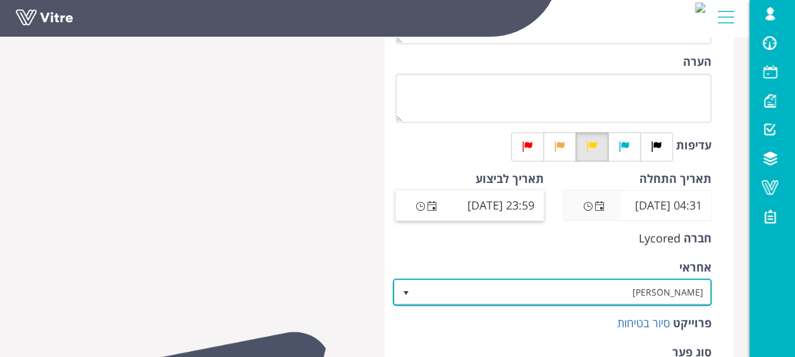
click at [433, 204] on span "Open the date view" at bounding box center [432, 206] width 10 height 10
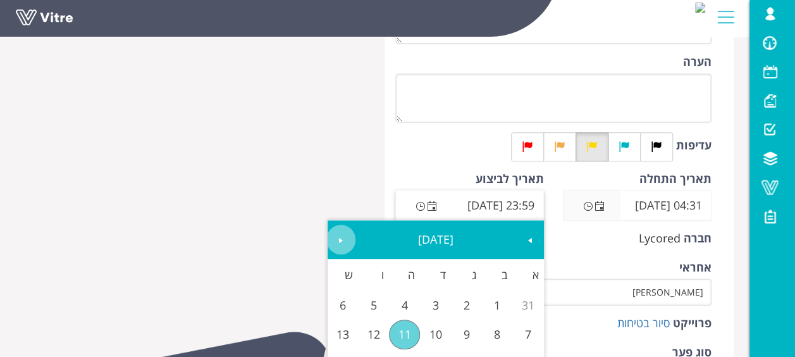
click at [340, 238] on span "Next" at bounding box center [341, 240] width 10 height 10
click at [527, 334] on link "5" at bounding box center [528, 333] width 31 height 29
type input "23:59 05/10/2025"
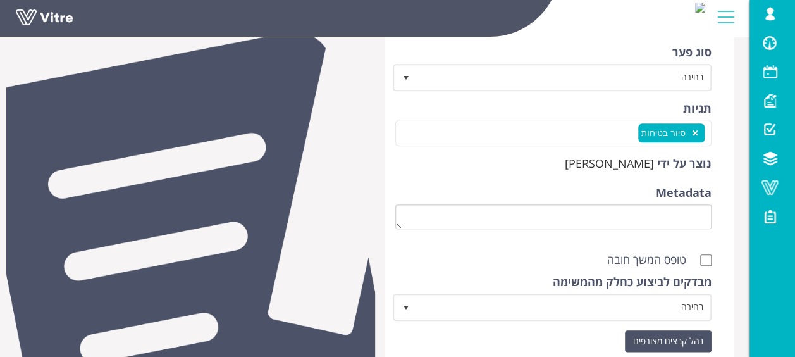
scroll to position [632, 0]
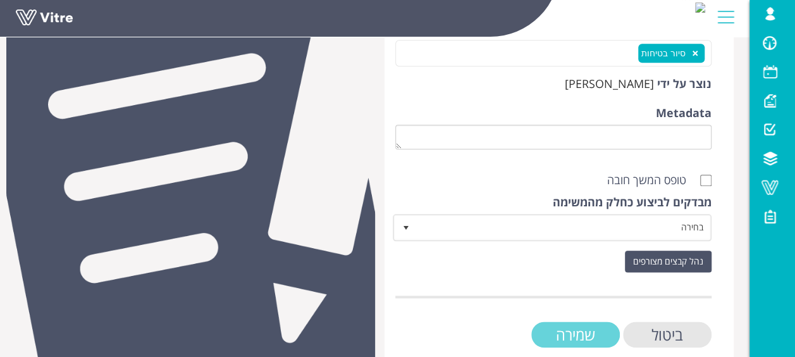
click at [585, 334] on input "שמירה" at bounding box center [575, 334] width 89 height 26
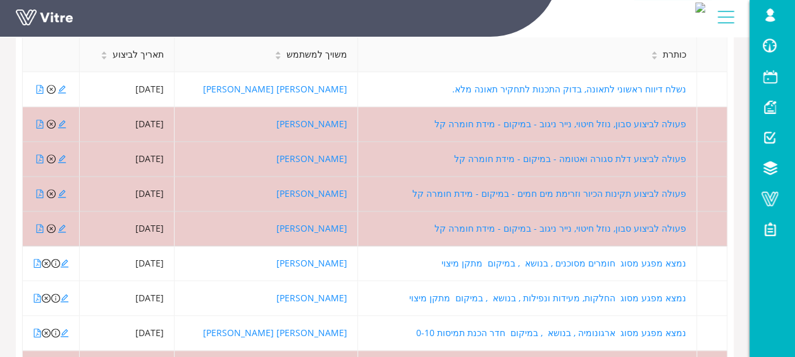
scroll to position [336, 0]
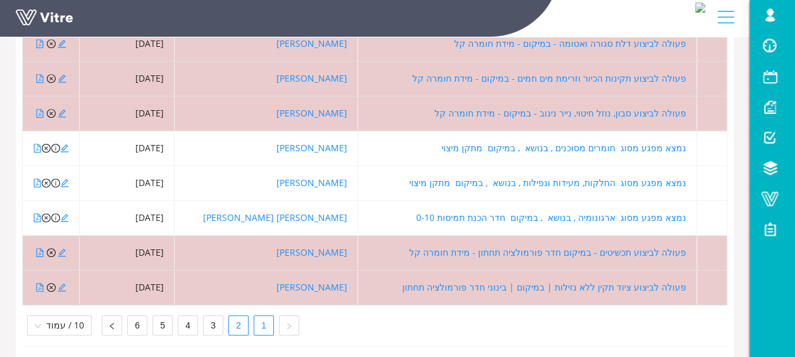
click at [238, 316] on link "2" at bounding box center [238, 325] width 19 height 19
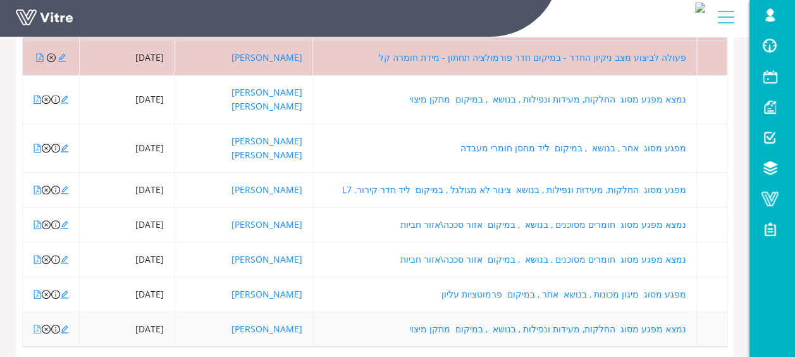
click at [37, 324] on icon "file-pdf" at bounding box center [37, 328] width 9 height 9
click at [46, 324] on icon "close-circle" at bounding box center [46, 328] width 9 height 9
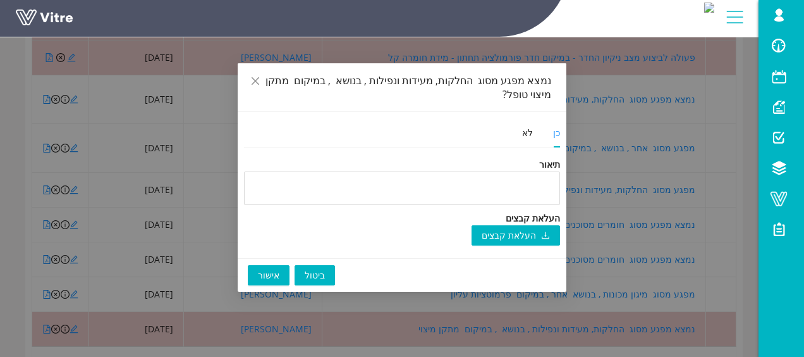
click at [280, 262] on div "ביטול אישור" at bounding box center [402, 275] width 329 height 34
click at [271, 278] on span "אישור" at bounding box center [269, 275] width 22 height 14
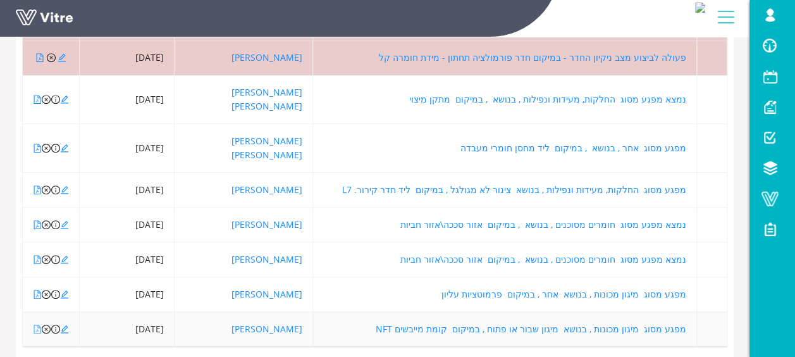
click at [37, 324] on icon "file-pdf" at bounding box center [37, 328] width 7 height 9
click at [47, 324] on icon "close-circle" at bounding box center [46, 328] width 9 height 9
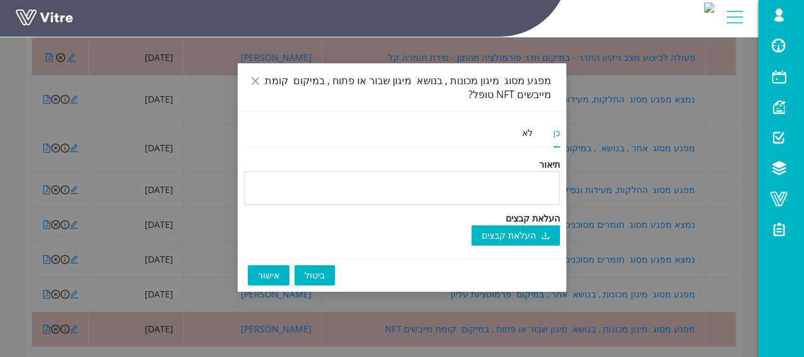
click at [262, 274] on span "אישור" at bounding box center [269, 275] width 22 height 14
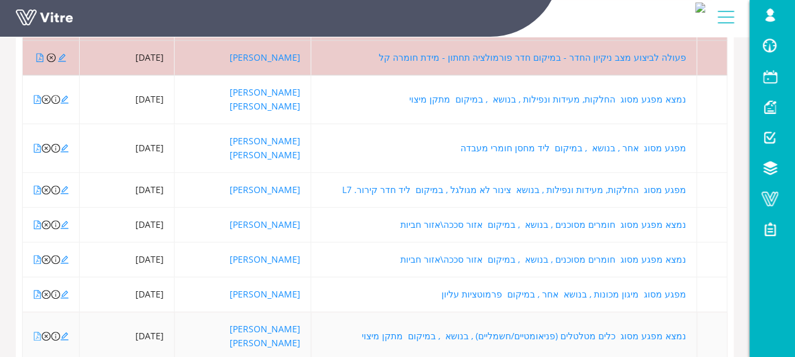
click at [35, 331] on icon "file-pdf" at bounding box center [37, 335] width 9 height 9
click at [63, 332] on icon "edit" at bounding box center [65, 336] width 8 height 8
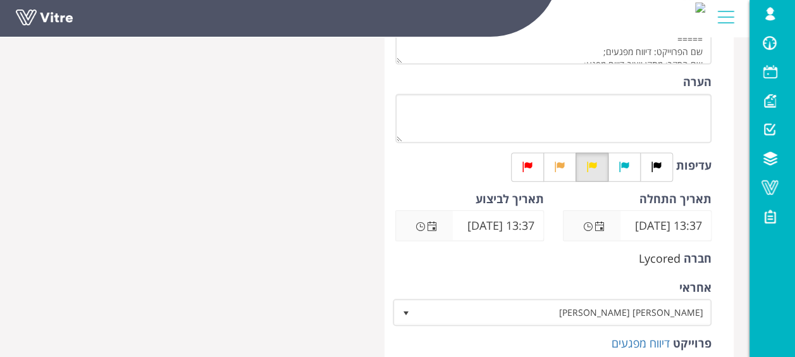
scroll to position [253, 0]
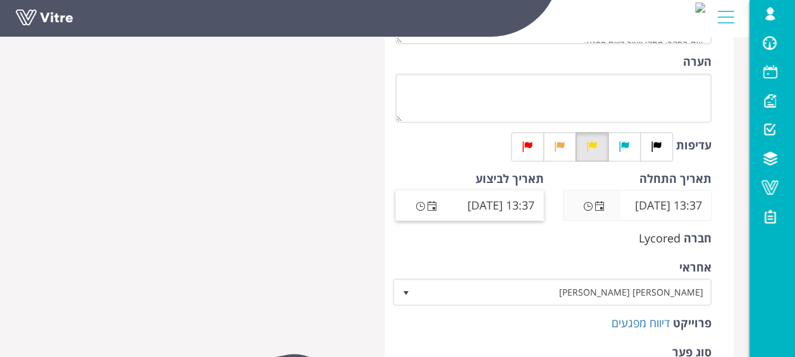
click at [424, 201] on span "Open the time view" at bounding box center [421, 206] width 10 height 10
click at [428, 208] on span "Open the date view" at bounding box center [432, 206] width 10 height 10
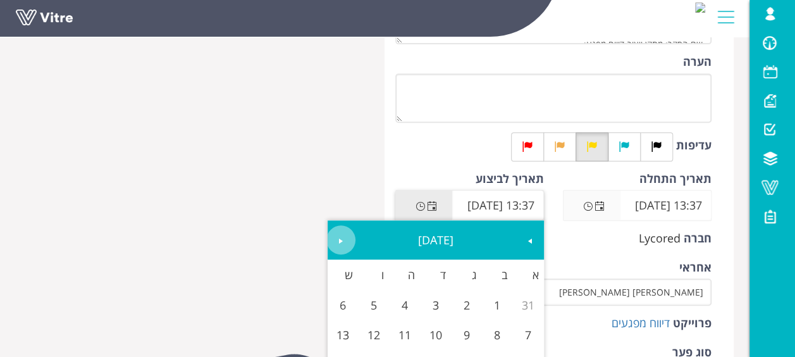
click at [334, 235] on link "Next" at bounding box center [340, 239] width 29 height 29
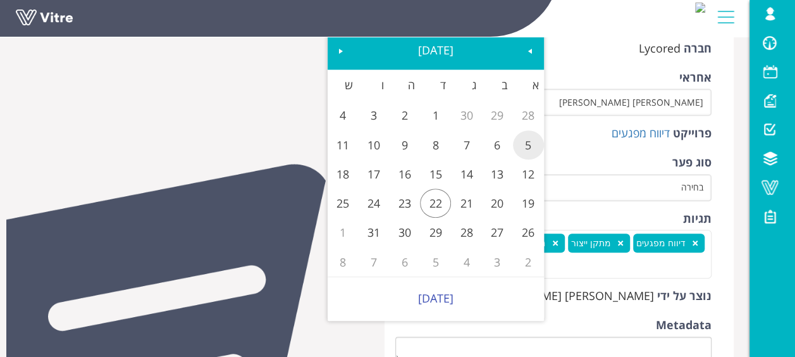
click at [523, 153] on link "5" at bounding box center [528, 144] width 31 height 29
type input "13:37 05/10/2025"
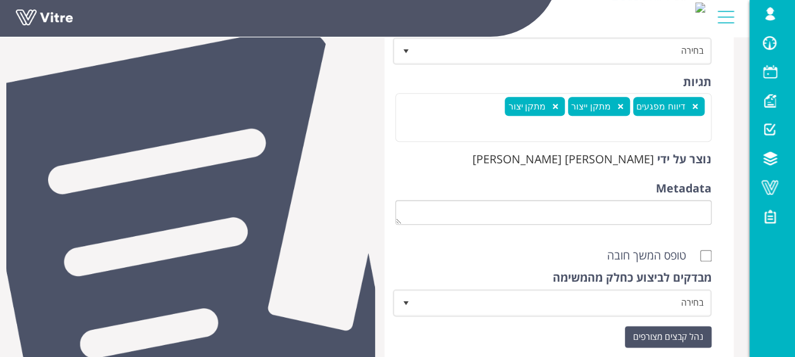
scroll to position [632, 0]
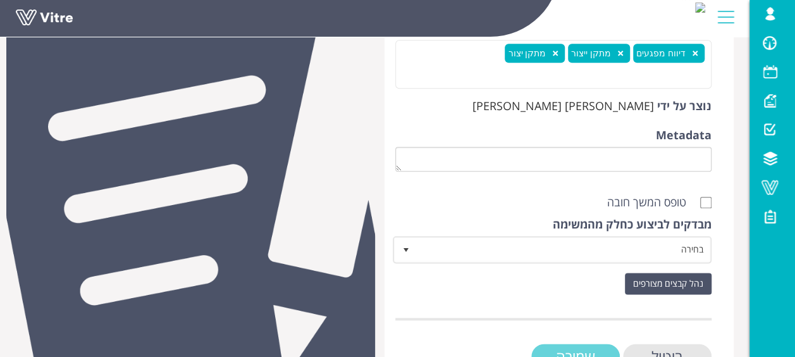
click at [573, 351] on input "שמירה" at bounding box center [575, 356] width 89 height 26
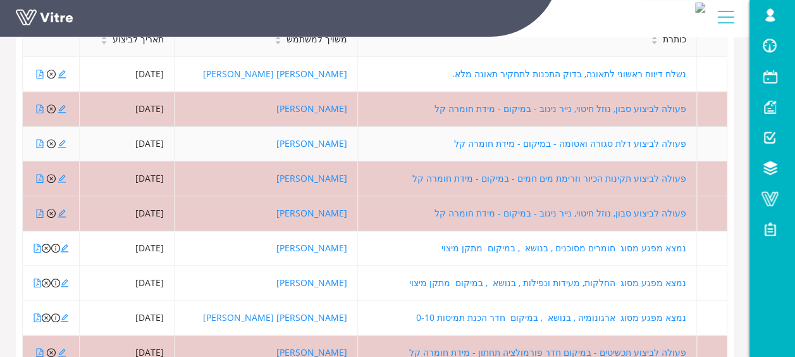
scroll to position [336, 0]
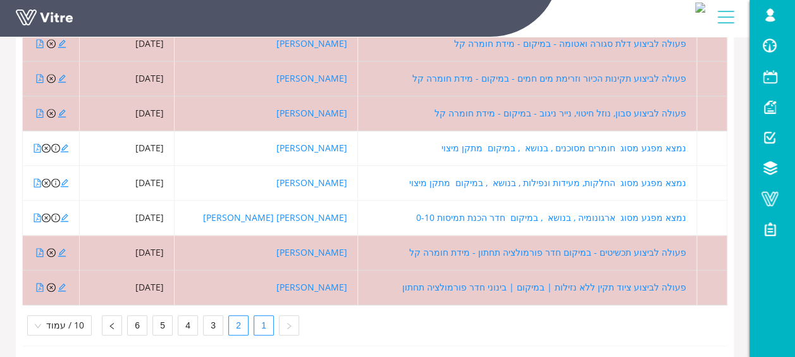
click at [229, 316] on link "2" at bounding box center [238, 325] width 19 height 19
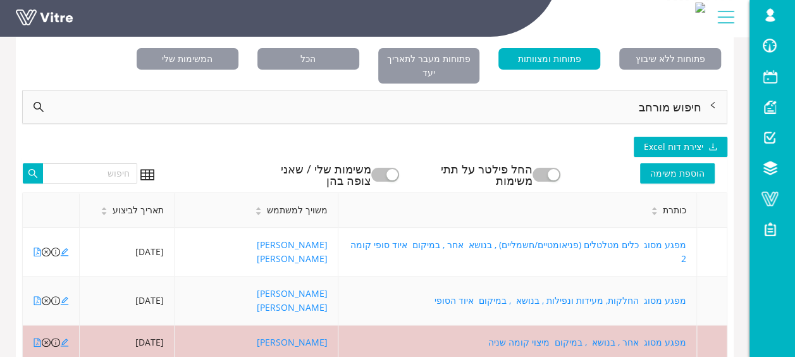
scroll to position [83, 0]
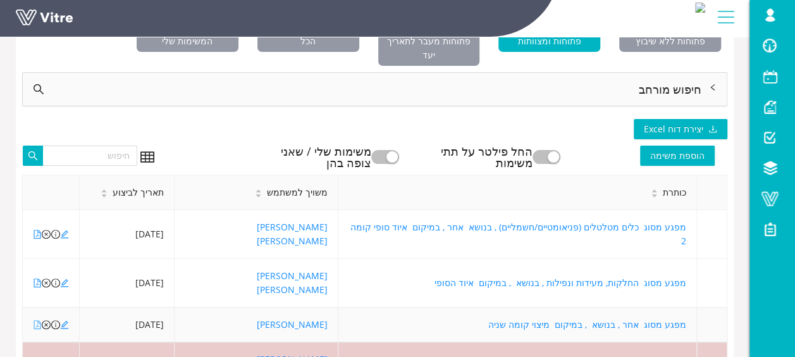
click at [37, 320] on icon "file-pdf" at bounding box center [37, 324] width 9 height 9
click at [47, 320] on icon "close-circle" at bounding box center [46, 324] width 9 height 9
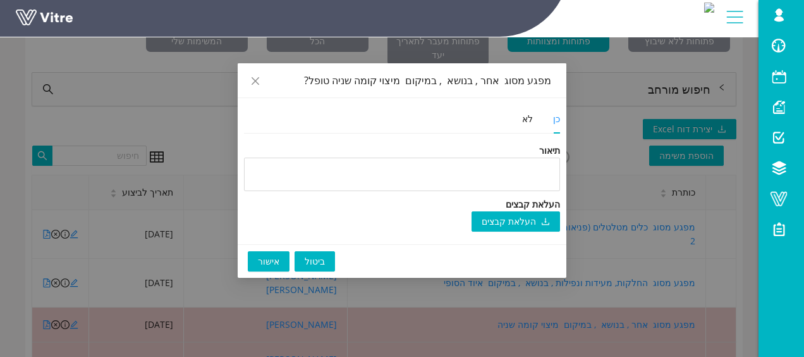
click at [276, 259] on span "אישור" at bounding box center [269, 261] width 22 height 14
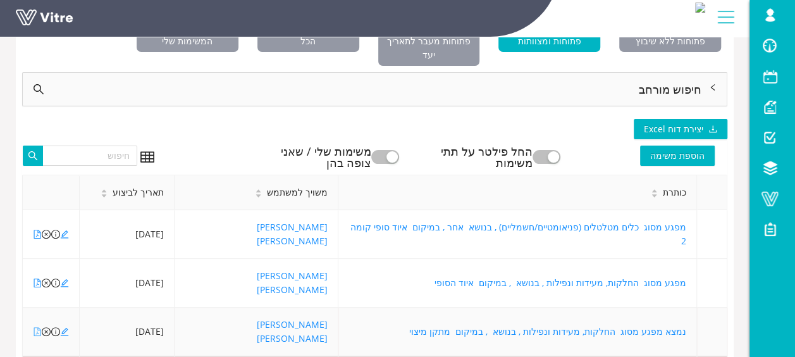
click at [39, 327] on icon "file-pdf" at bounding box center [37, 331] width 9 height 9
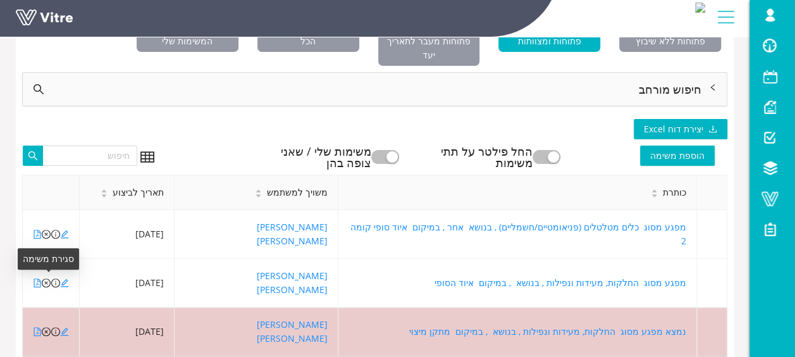
click at [44, 327] on icon "close-circle" at bounding box center [46, 331] width 9 height 9
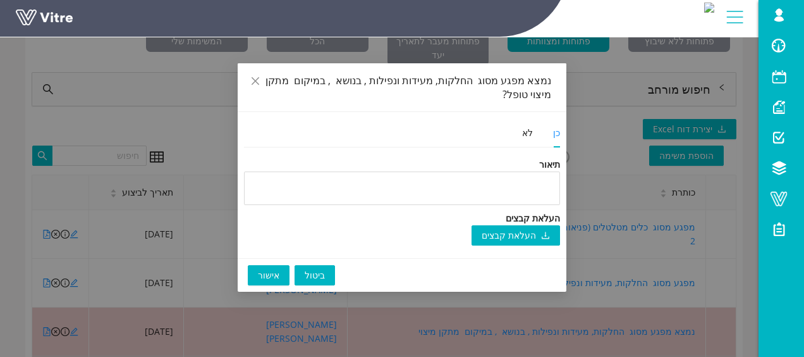
click at [262, 270] on span "אישור" at bounding box center [269, 275] width 22 height 14
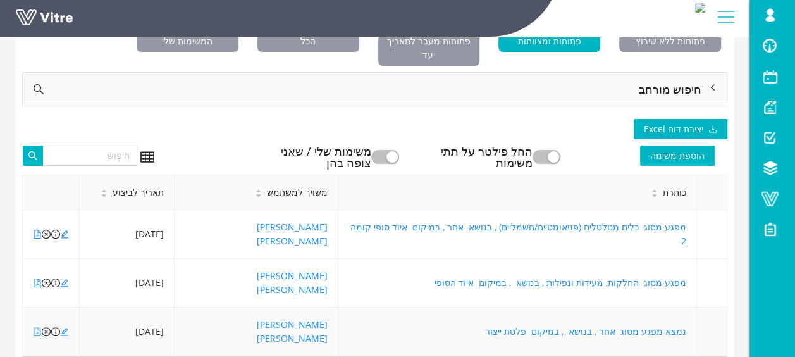
click at [35, 327] on icon "file-pdf" at bounding box center [37, 331] width 9 height 9
click at [66, 328] on icon "edit" at bounding box center [65, 332] width 8 height 8
click at [66, 327] on icon "edit" at bounding box center [64, 331] width 9 height 9
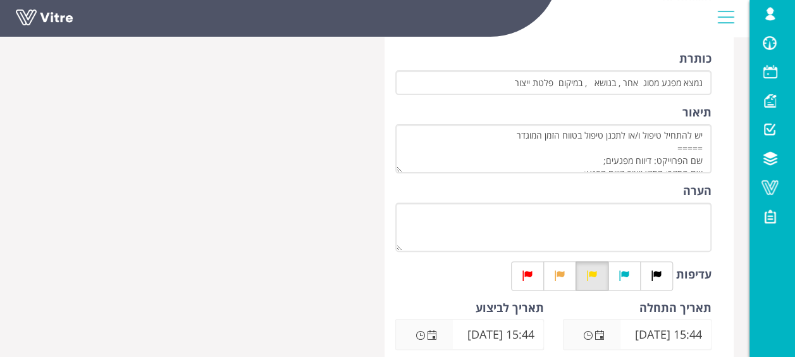
scroll to position [126, 0]
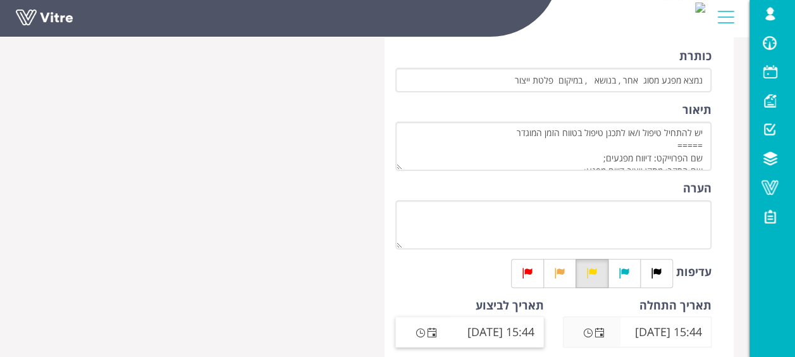
click at [434, 335] on span "Open the date view" at bounding box center [432, 333] width 10 height 10
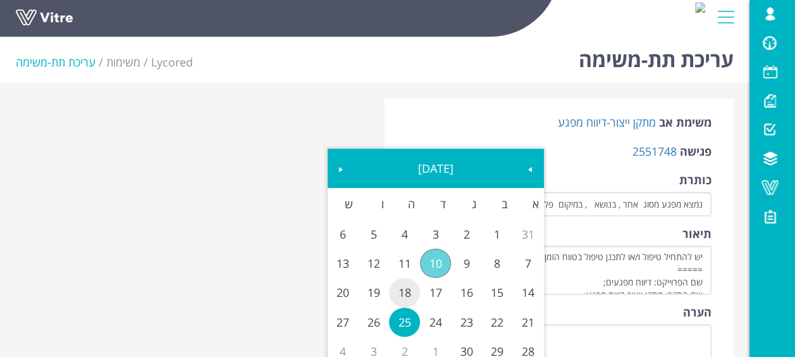
scroll to position [0, 0]
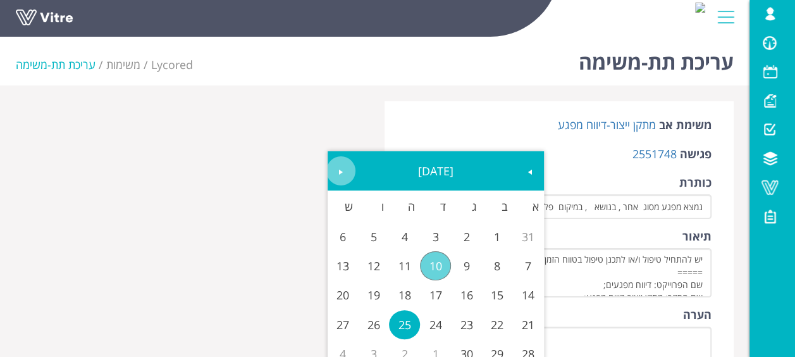
drag, startPoint x: 339, startPoint y: 173, endPoint x: 460, endPoint y: 224, distance: 131.2
click at [339, 173] on span "Next" at bounding box center [341, 172] width 10 height 10
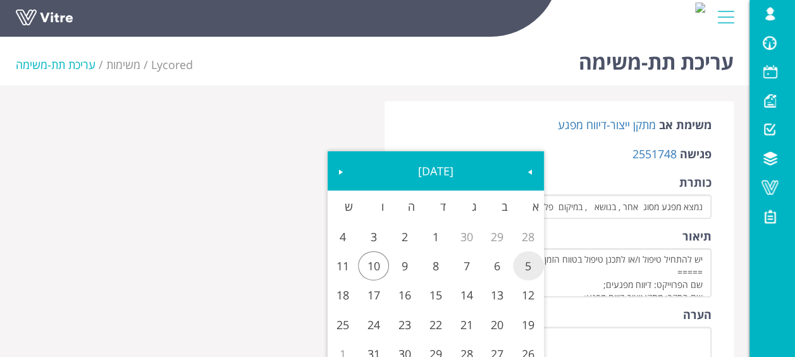
click at [526, 265] on link "5" at bounding box center [528, 265] width 31 height 29
type input "15:44 [DATE]"
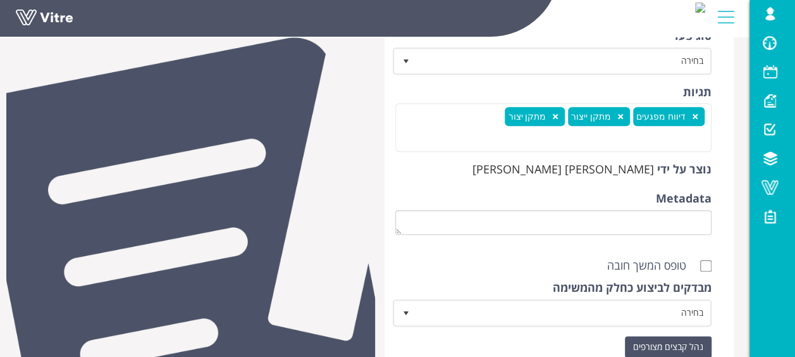
scroll to position [676, 0]
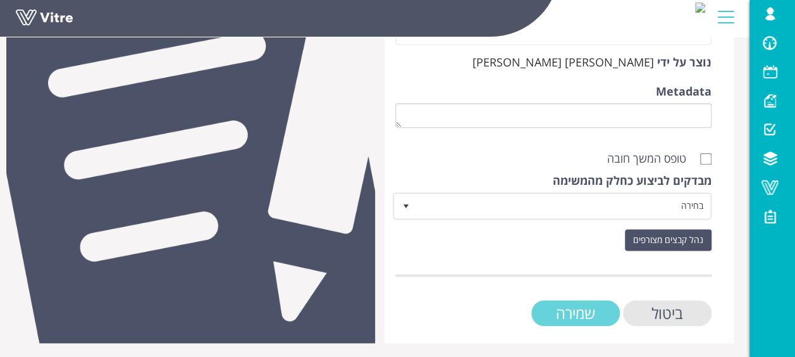
click at [587, 314] on input "שמירה" at bounding box center [575, 313] width 89 height 26
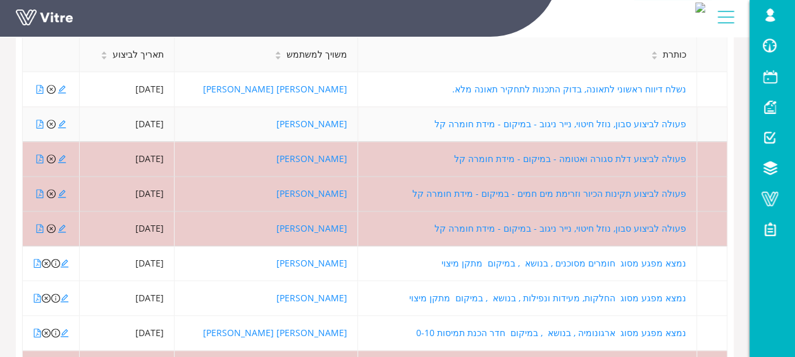
scroll to position [336, 0]
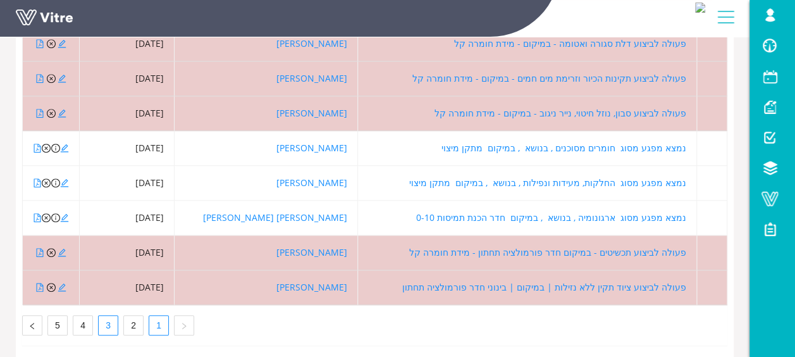
click at [111, 316] on link "3" at bounding box center [108, 325] width 19 height 19
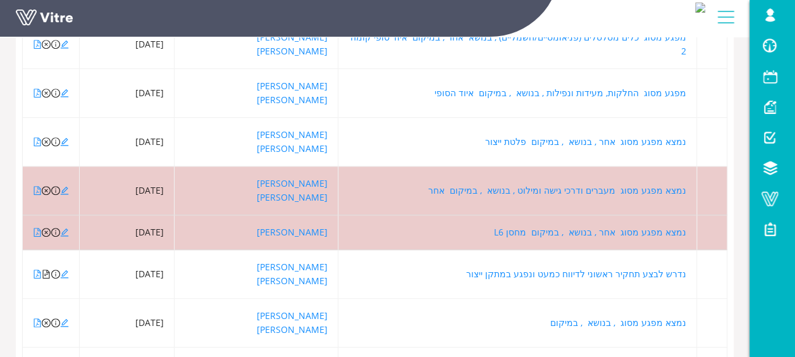
scroll to position [147, 0]
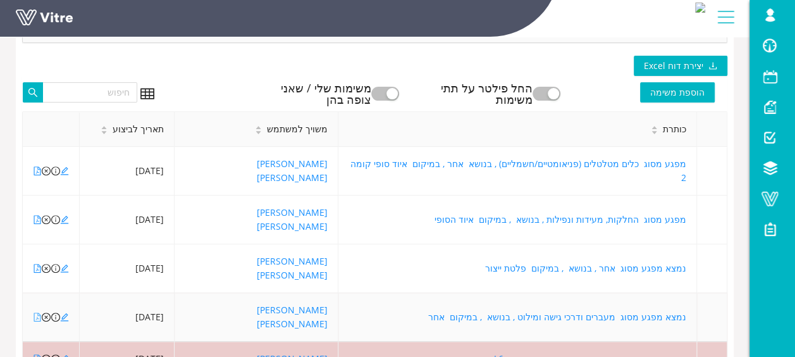
click at [35, 312] on icon "file-pdf" at bounding box center [37, 316] width 9 height 9
click at [46, 312] on icon "close-circle" at bounding box center [46, 316] width 9 height 9
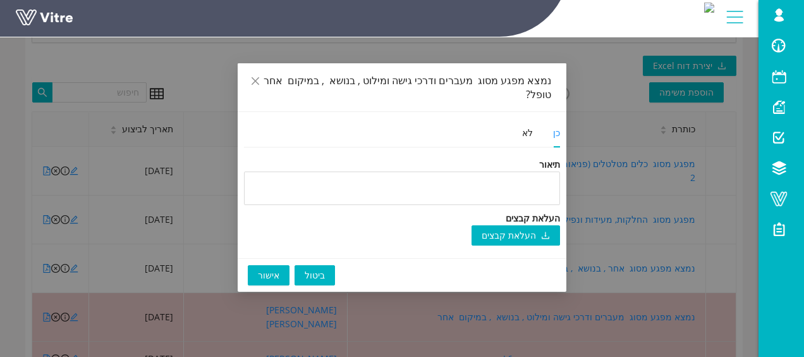
click at [269, 268] on span "אישור" at bounding box center [269, 275] width 22 height 14
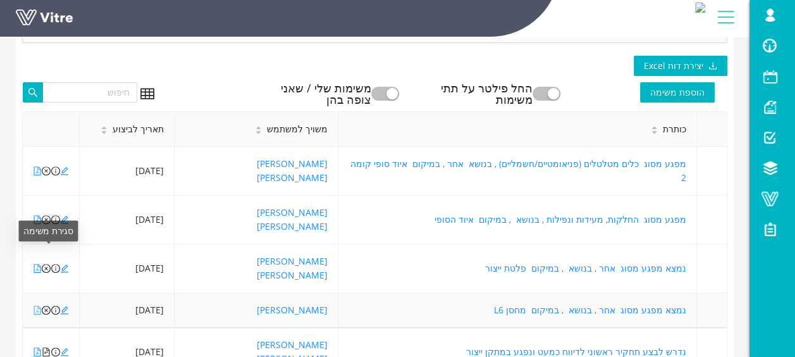
click at [37, 305] on icon "file-pdf" at bounding box center [37, 309] width 7 height 9
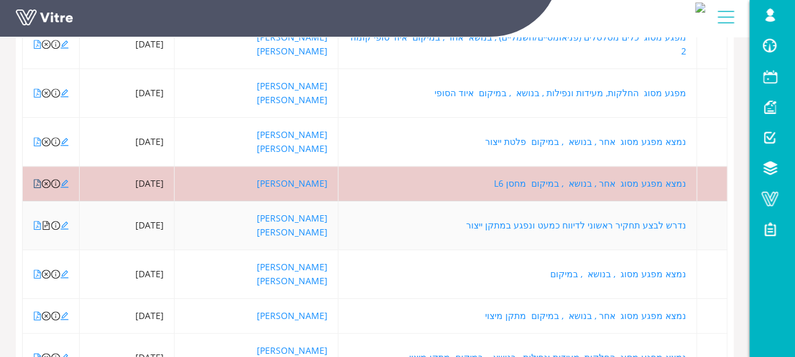
scroll to position [336, 0]
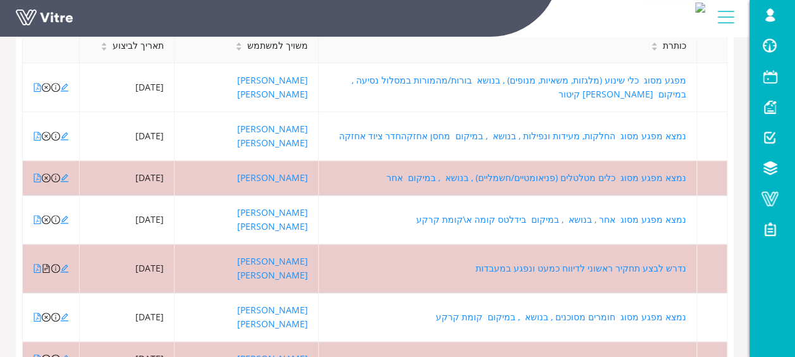
scroll to position [210, 0]
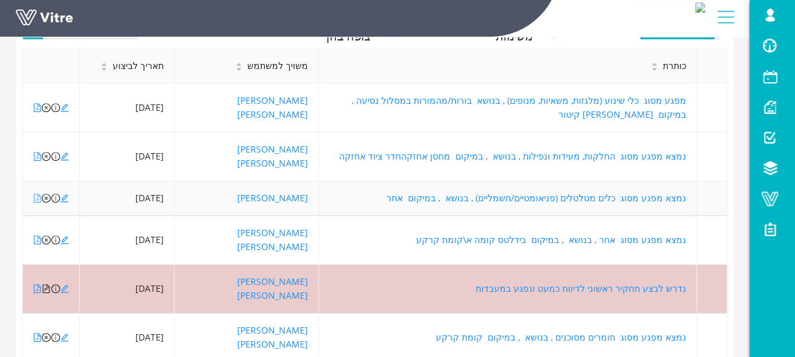
click at [37, 194] on icon "file-pdf" at bounding box center [37, 198] width 9 height 9
click at [48, 194] on icon "close-circle" at bounding box center [46, 198] width 9 height 9
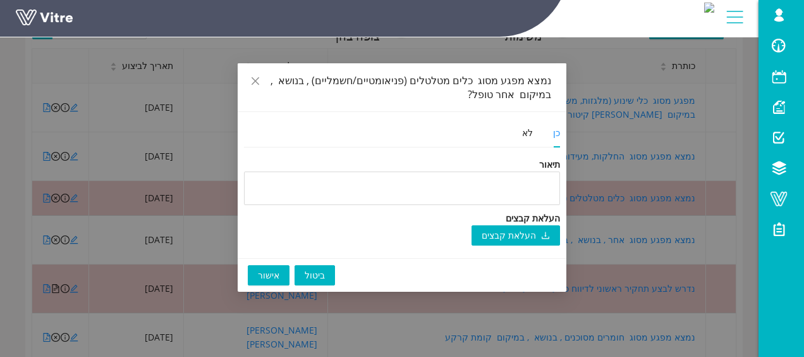
click at [273, 278] on span "אישור" at bounding box center [269, 275] width 22 height 14
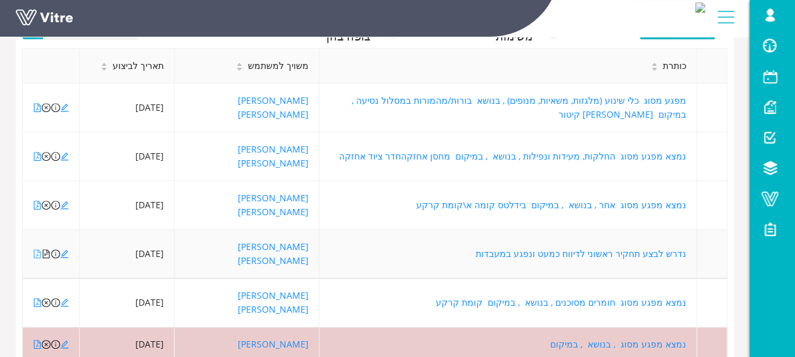
click at [35, 249] on icon "file-pdf" at bounding box center [37, 253] width 9 height 9
click at [60, 249] on icon "edit" at bounding box center [64, 253] width 9 height 9
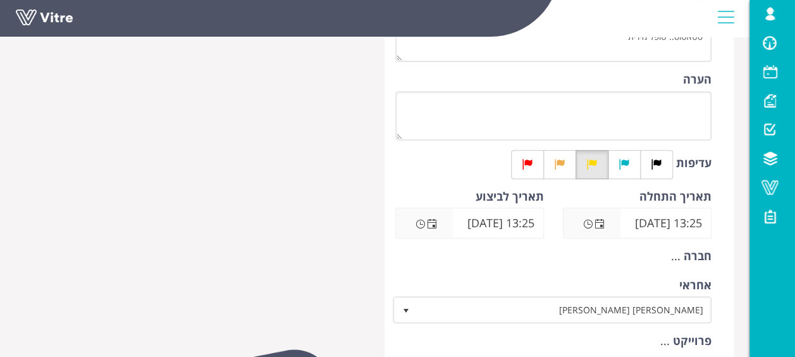
scroll to position [253, 0]
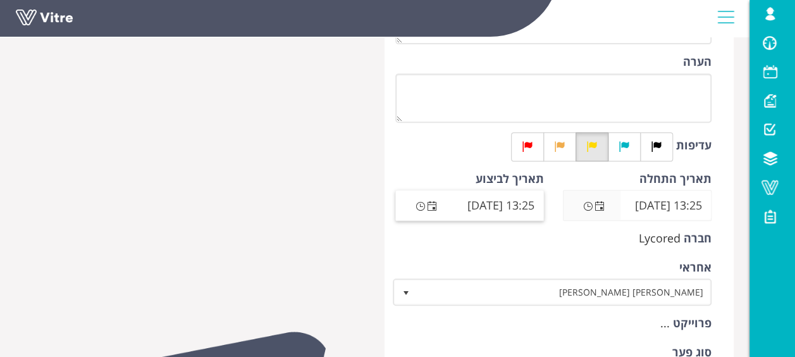
click at [428, 205] on span "Open the date view" at bounding box center [432, 206] width 10 height 10
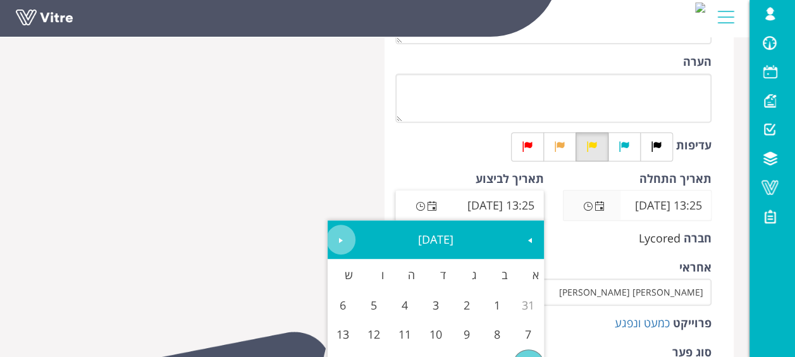
click at [345, 237] on span "Next" at bounding box center [341, 240] width 10 height 10
click at [534, 338] on link "5" at bounding box center [528, 333] width 31 height 29
type input "13:25 05/10/2025"
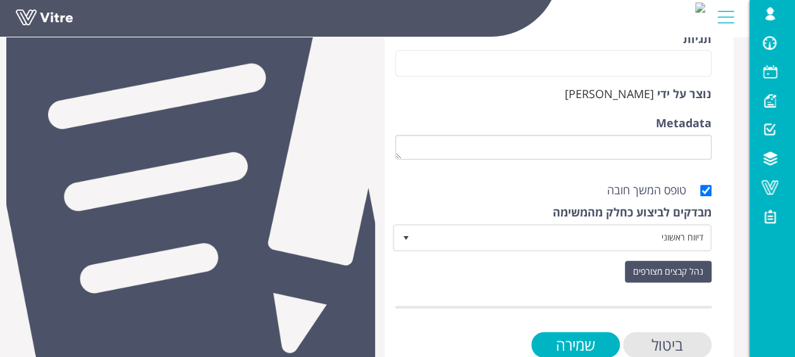
scroll to position [654, 0]
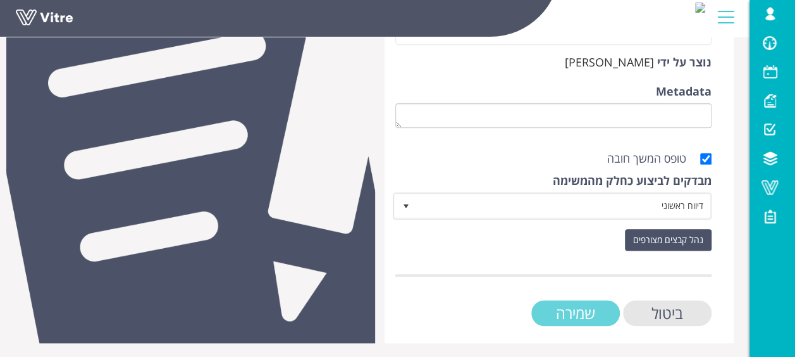
click at [569, 316] on input "שמירה" at bounding box center [575, 313] width 89 height 26
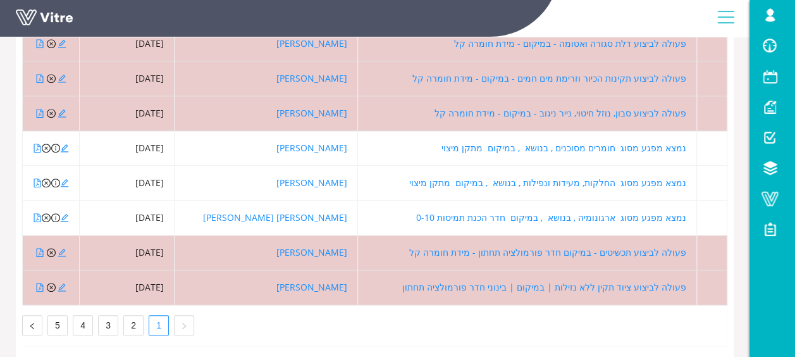
scroll to position [336, 0]
click at [112, 316] on link "3" at bounding box center [108, 325] width 19 height 19
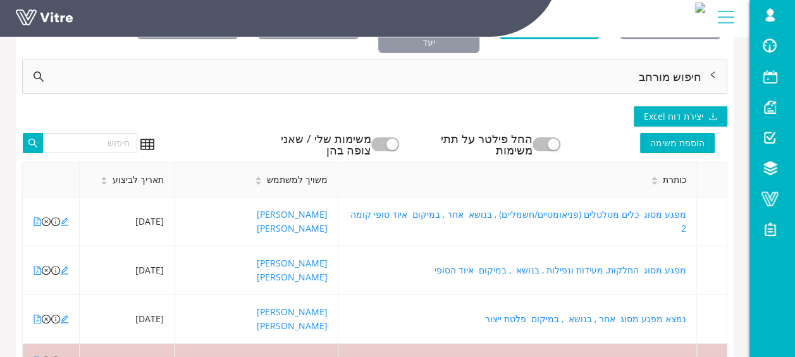
scroll to position [83, 0]
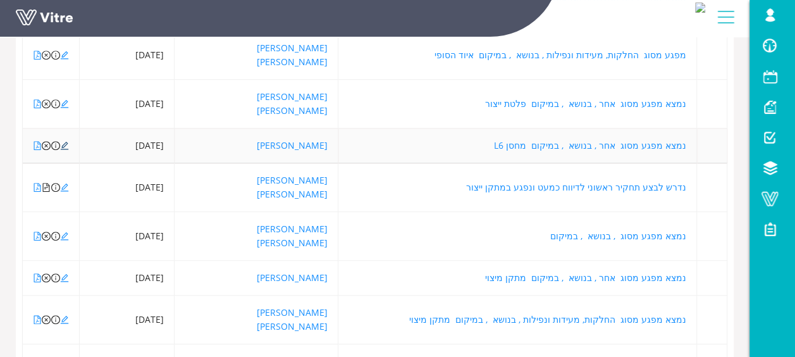
scroll to position [336, 0]
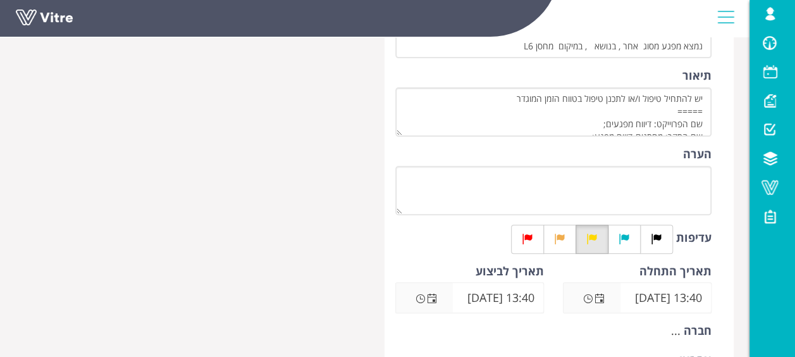
scroll to position [190, 0]
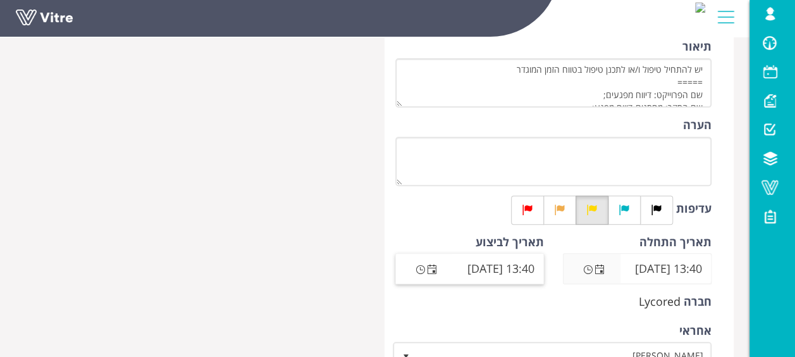
click at [434, 268] on span "Open the date view" at bounding box center [432, 269] width 10 height 10
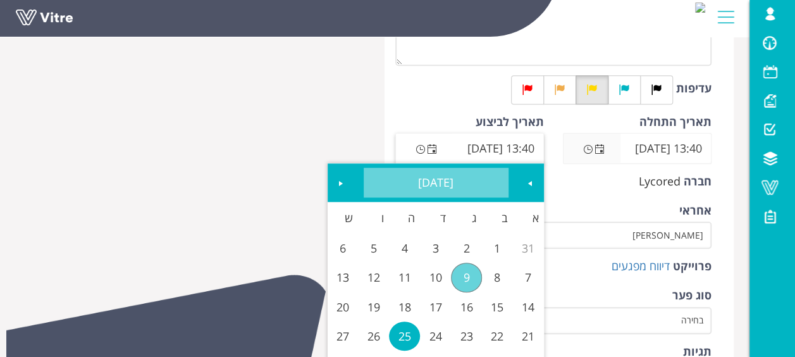
scroll to position [379, 0]
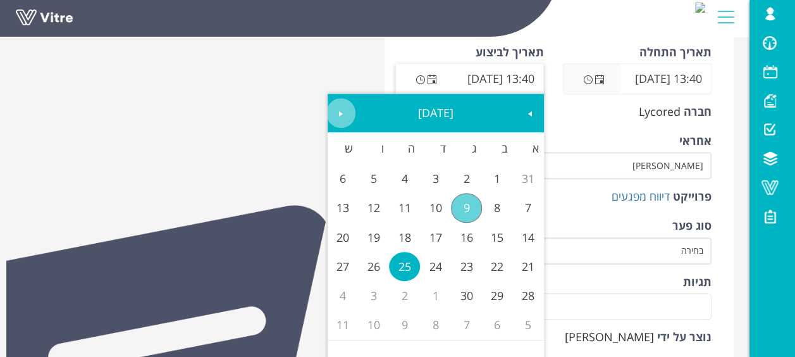
click at [336, 116] on span "Next" at bounding box center [341, 114] width 10 height 10
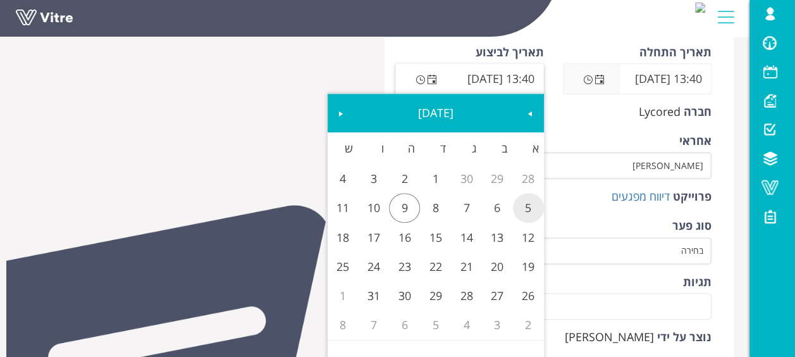
click at [527, 204] on link "5" at bounding box center [528, 207] width 31 height 29
type input "13:40 05/10/2025"
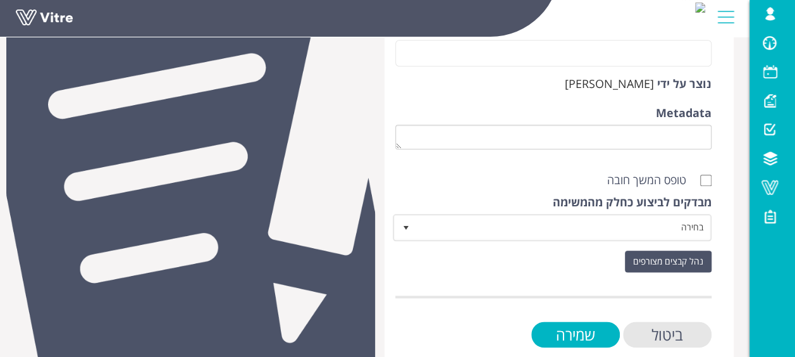
scroll to position [654, 0]
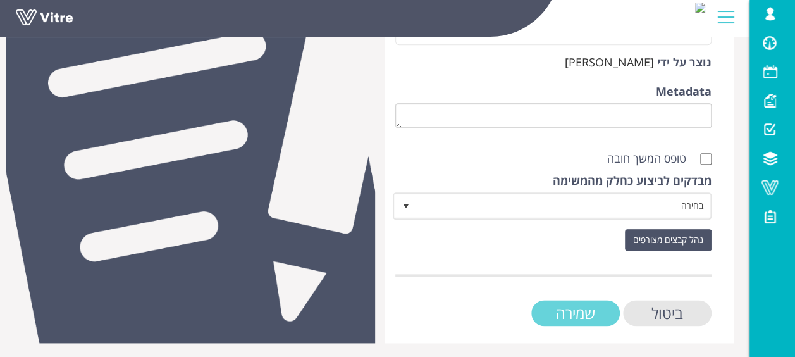
click at [593, 309] on input "שמירה" at bounding box center [575, 313] width 89 height 26
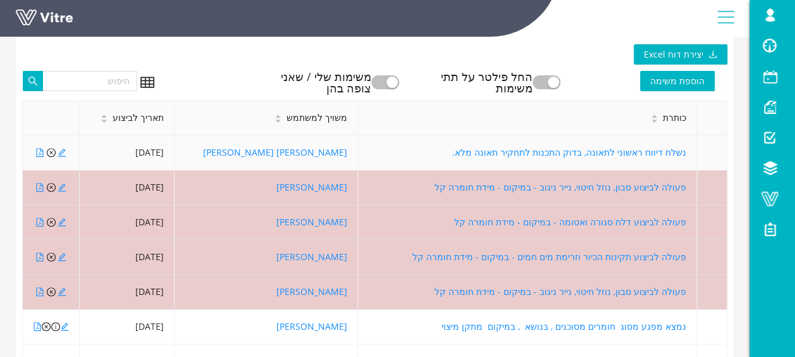
scroll to position [336, 0]
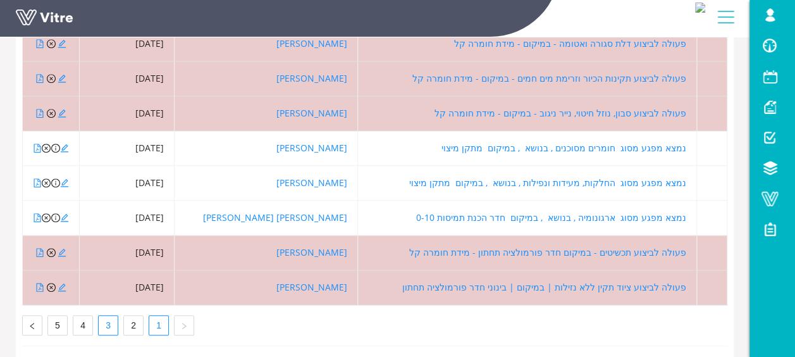
click at [102, 316] on link "3" at bounding box center [108, 325] width 19 height 19
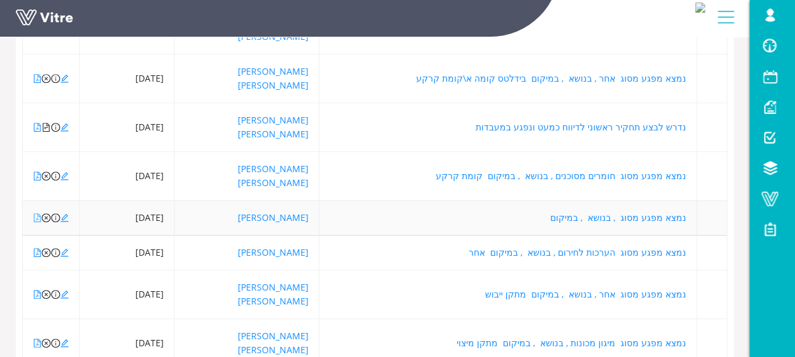
click at [37, 213] on icon "file-pdf" at bounding box center [37, 217] width 7 height 9
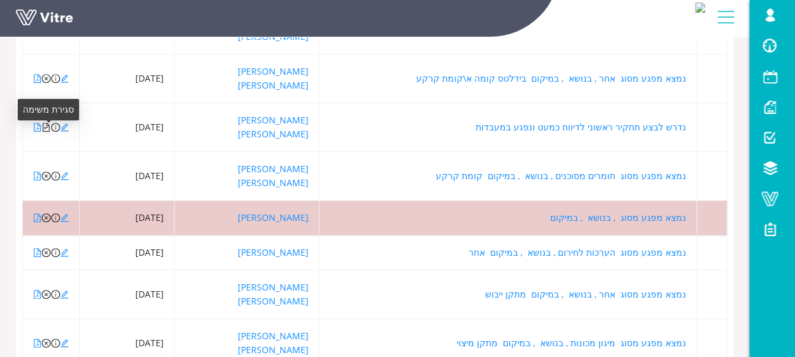
drag, startPoint x: 47, startPoint y: 131, endPoint x: 50, endPoint y: 139, distance: 8.2
click at [47, 213] on icon "close-circle" at bounding box center [46, 217] width 9 height 9
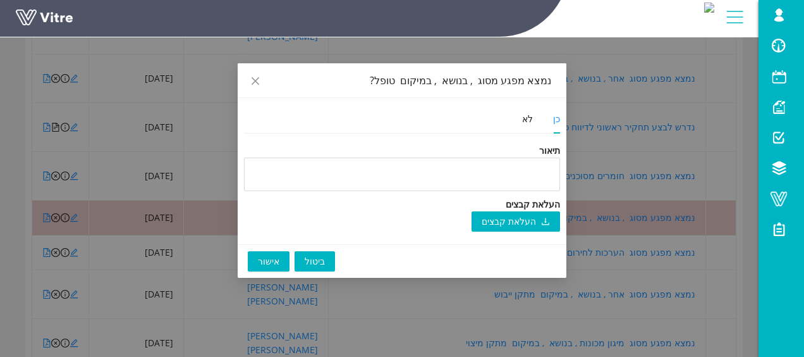
click at [266, 253] on button "אישור" at bounding box center [269, 261] width 42 height 20
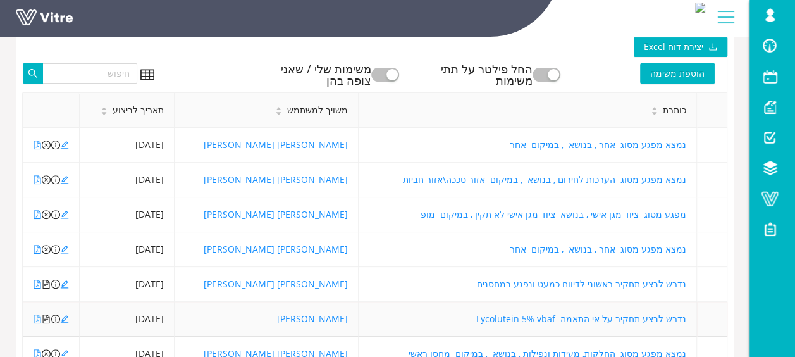
scroll to position [106, 0]
